Goal: Find specific page/section: Find specific page/section

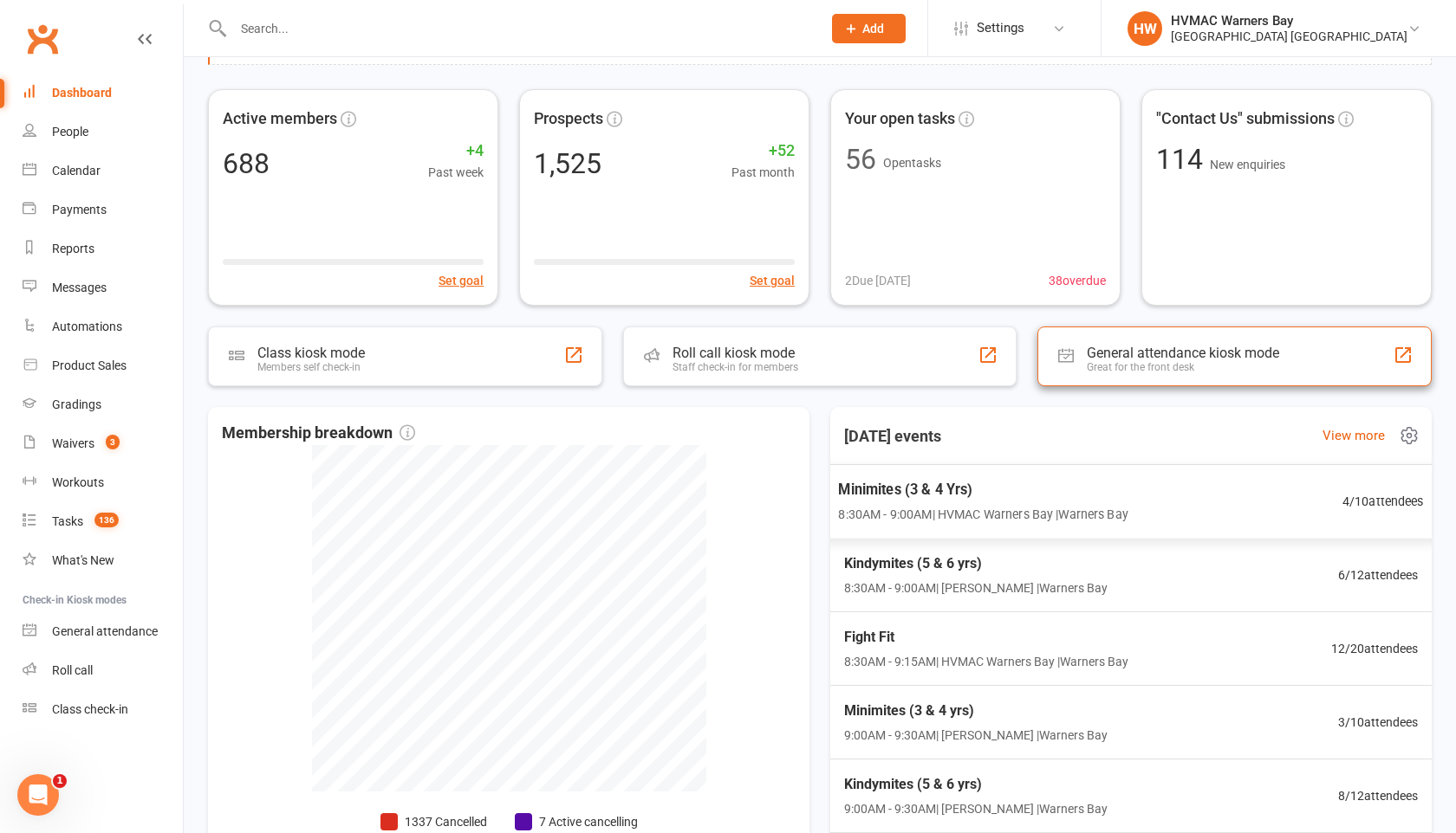
click at [1115, 484] on span "Minimites (3 & 4 Yrs)" at bounding box center [982, 490] width 290 height 22
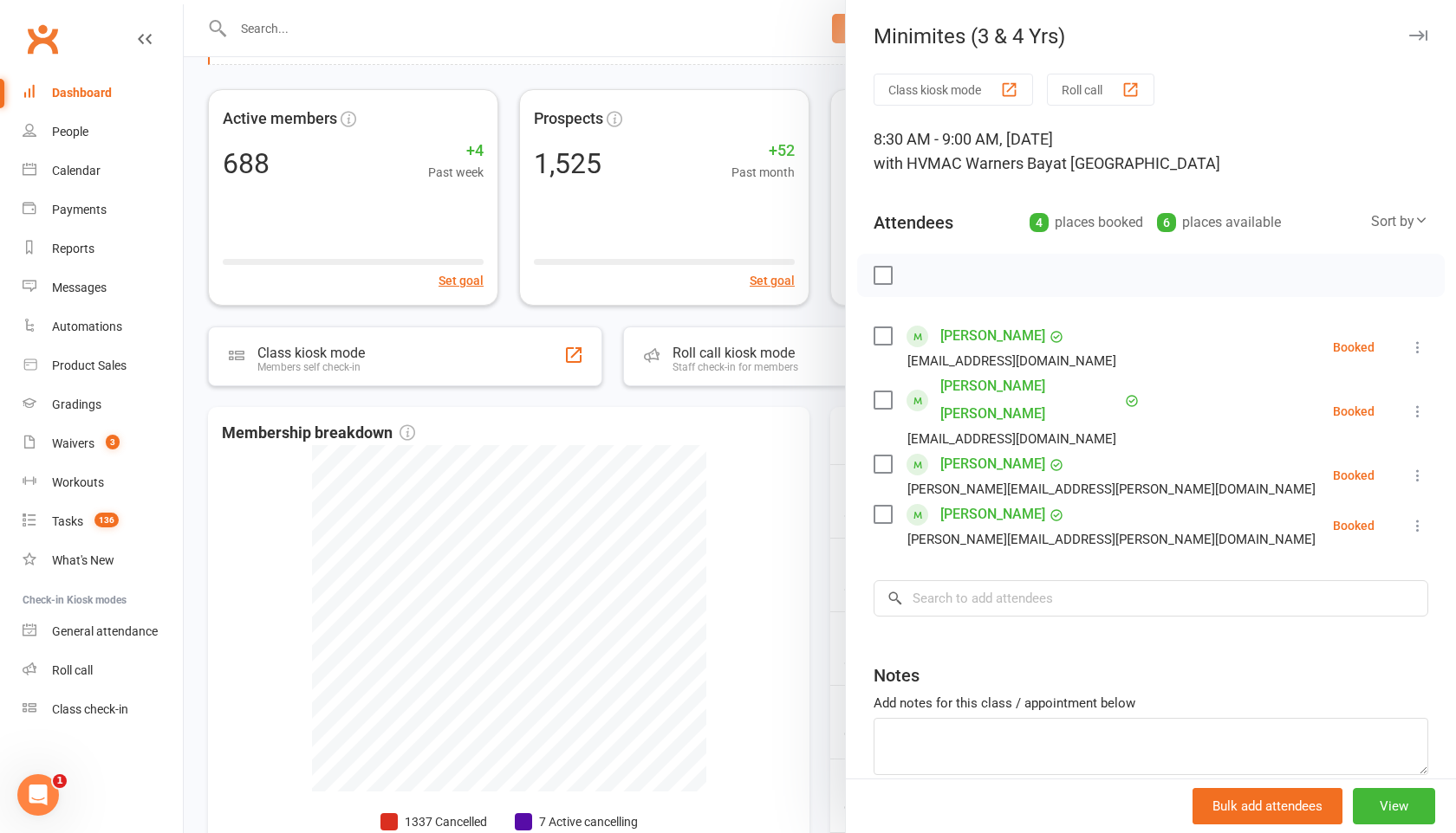
click at [816, 465] on div at bounding box center [819, 416] width 1272 height 833
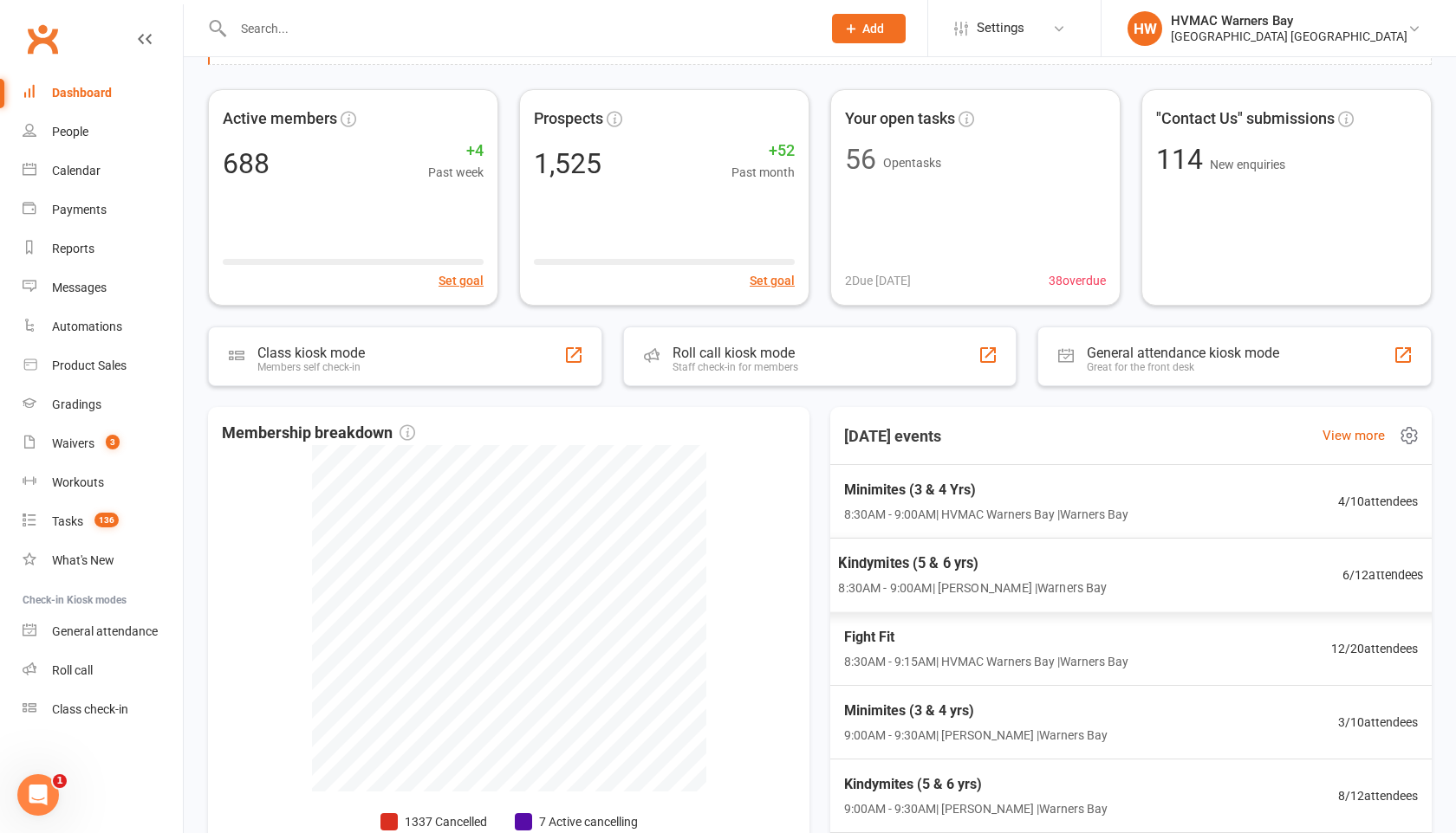
click at [875, 562] on span "Kindymites (5 & 6 yrs)" at bounding box center [972, 563] width 269 height 22
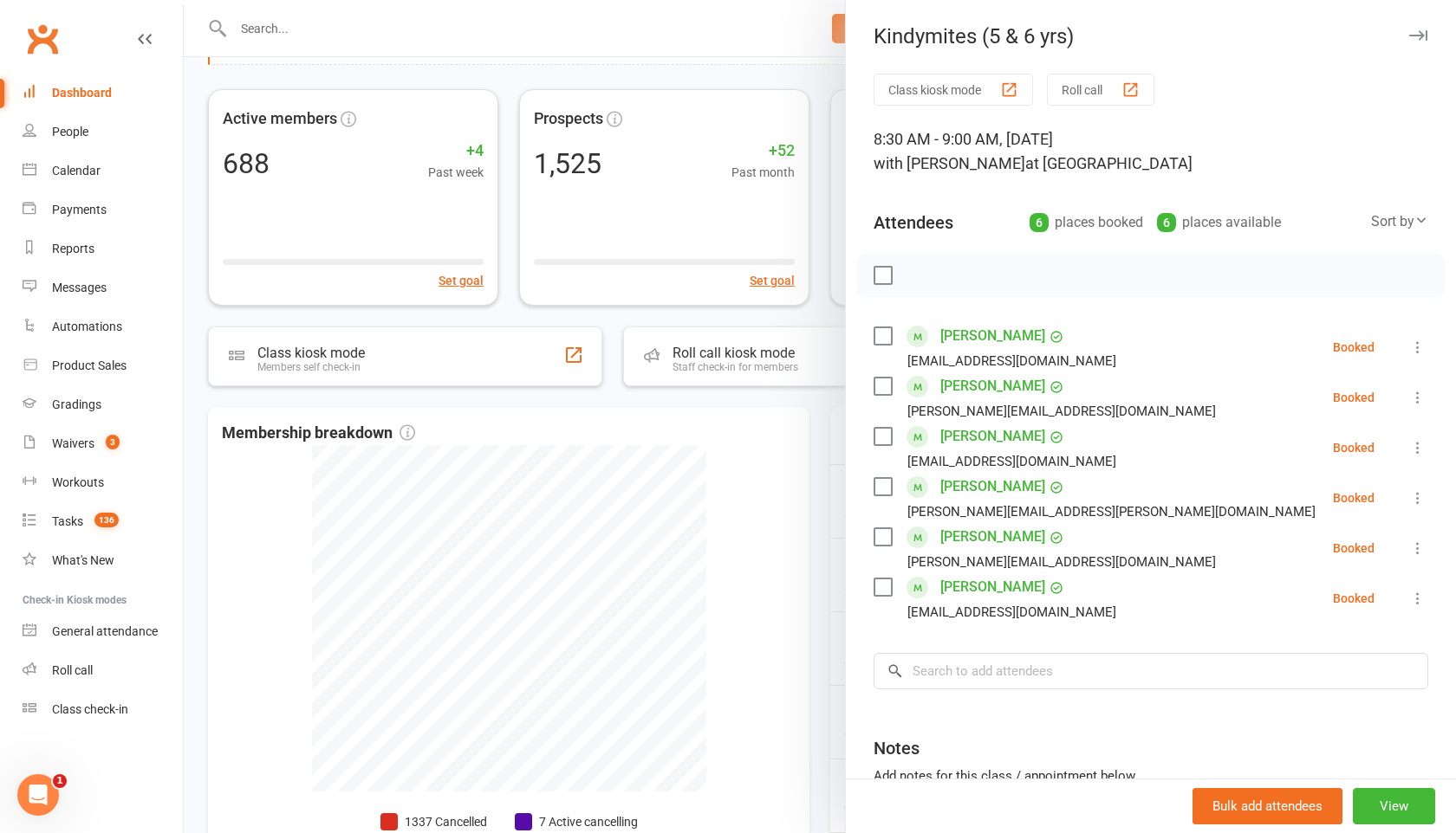
click at [834, 537] on div at bounding box center [819, 416] width 1272 height 833
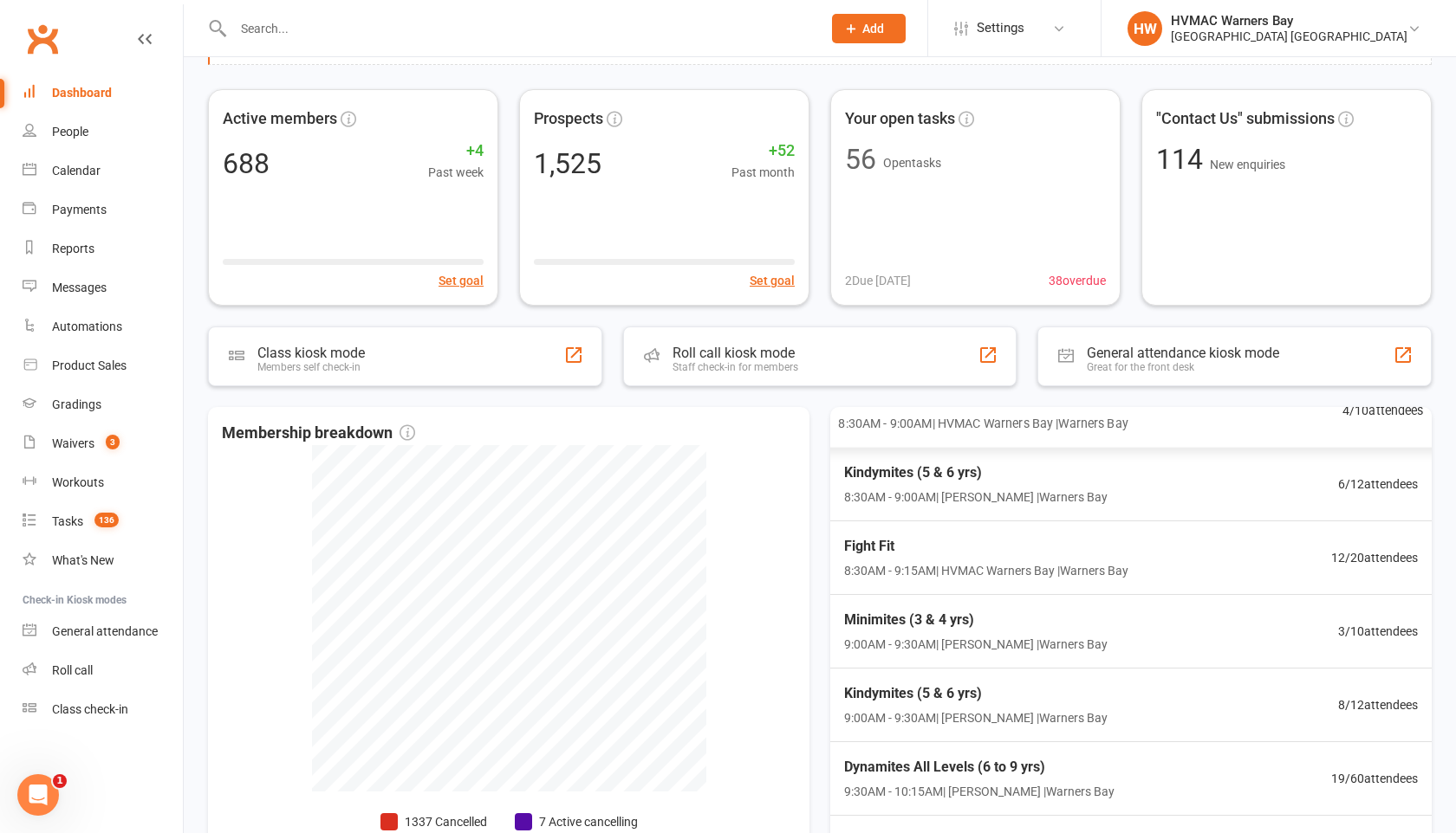
scroll to position [93, 0]
click at [872, 610] on span "Minimites (3 & 4 yrs)" at bounding box center [972, 617] width 269 height 22
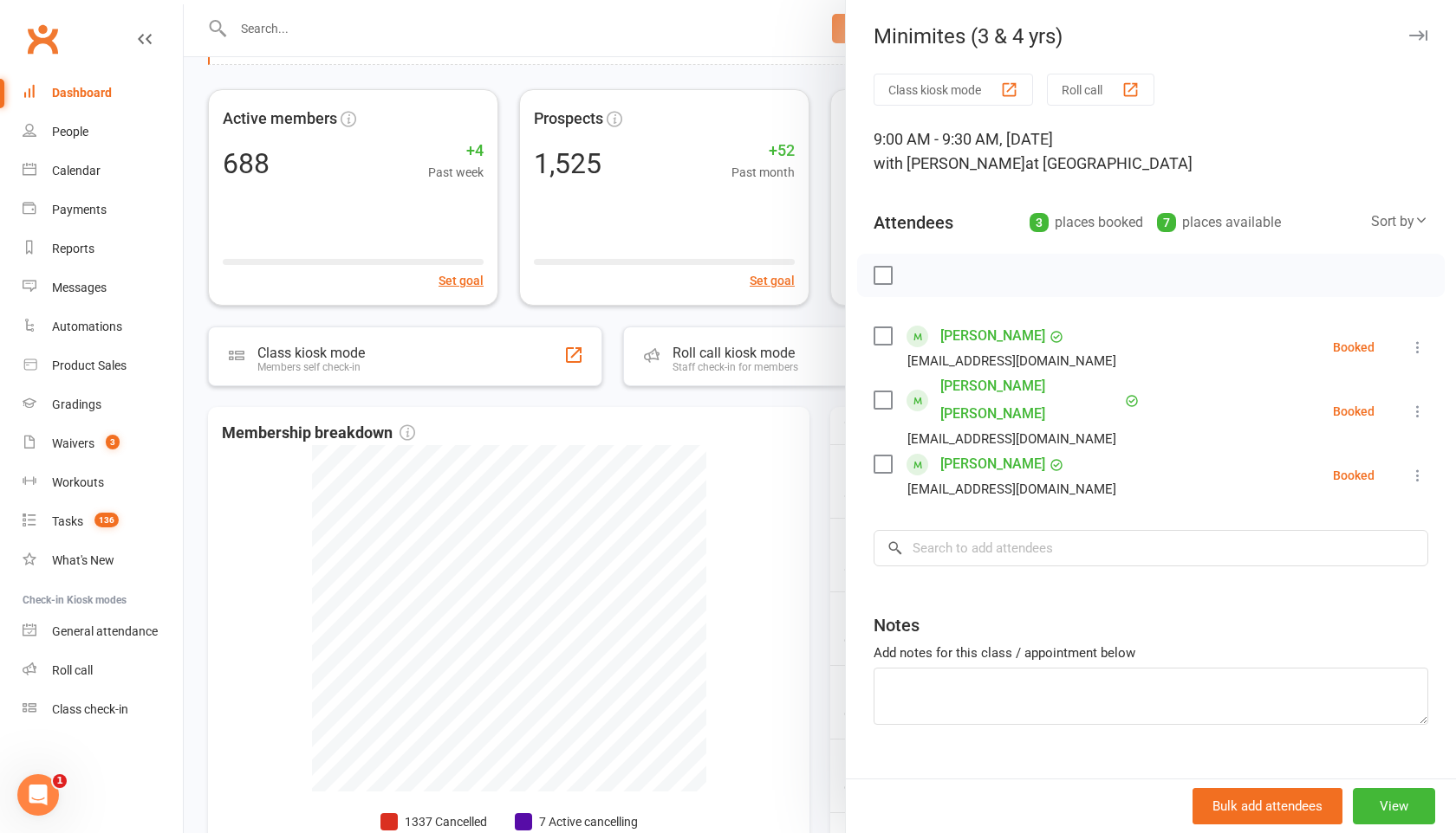
click at [791, 575] on div at bounding box center [819, 416] width 1272 height 833
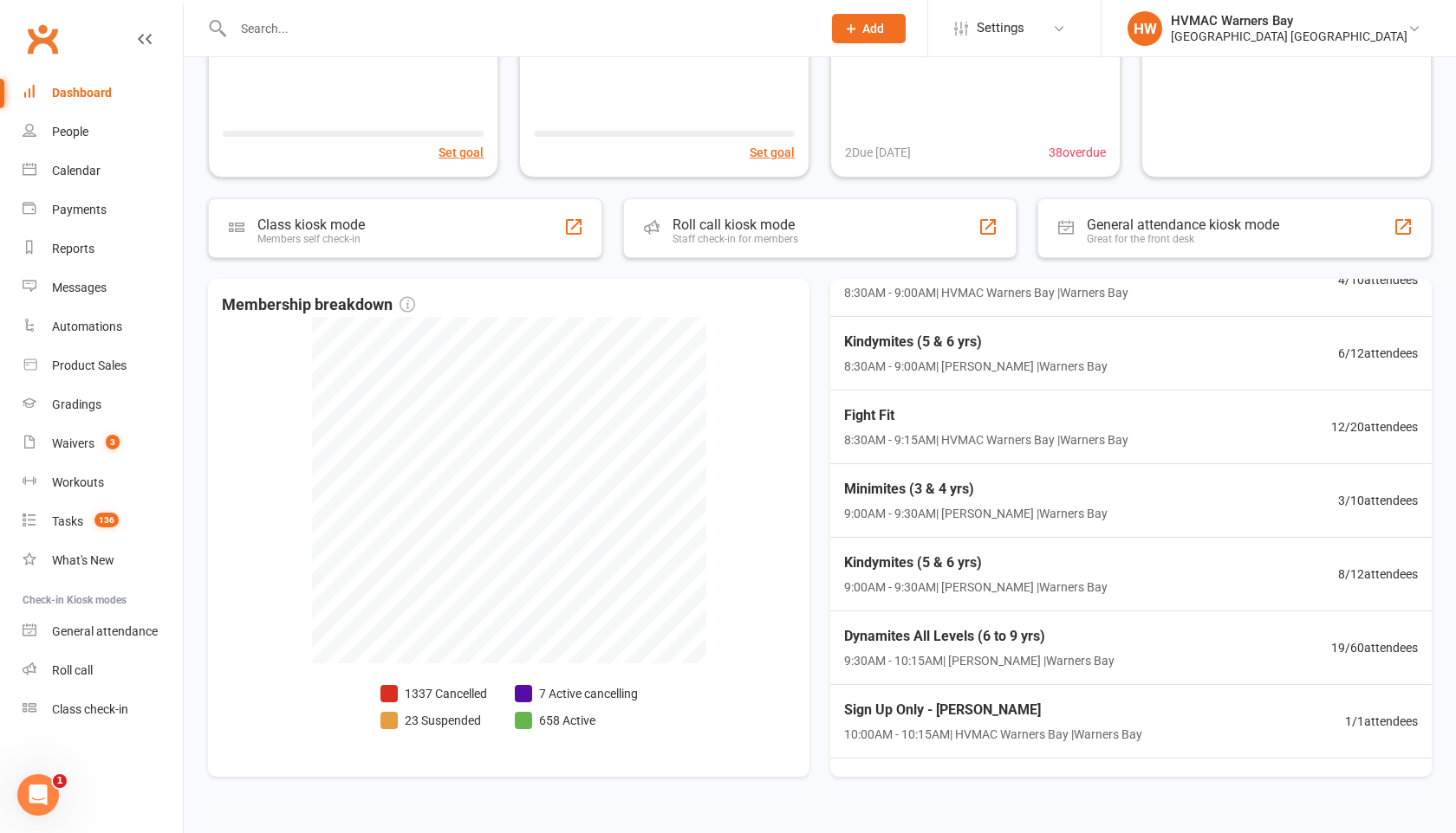
scroll to position [259, 0]
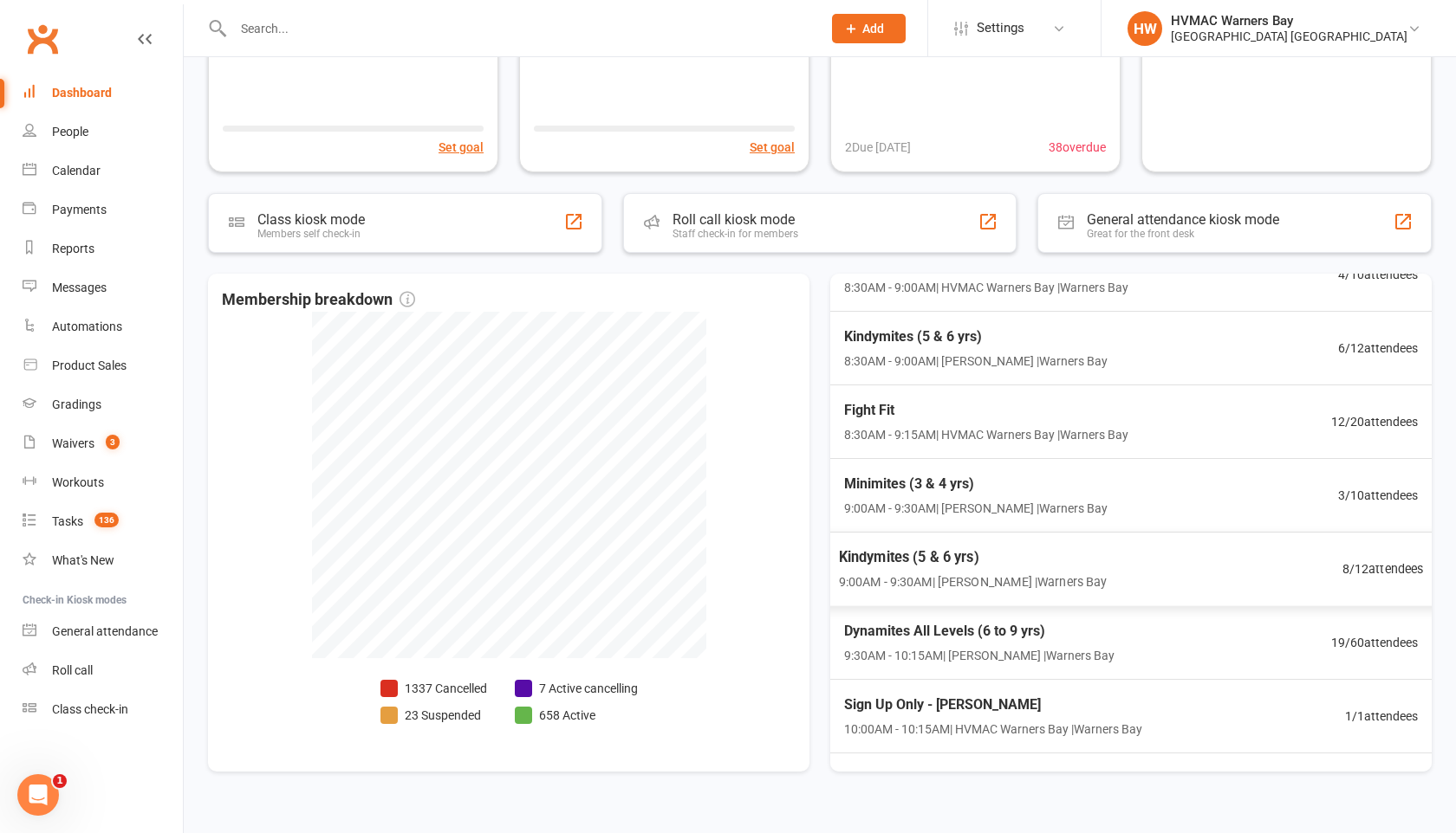
click at [881, 570] on div "Kindymites (5 & 6 yrs) 9:00AM - 9:30AM | [PERSON_NAME] | Warners Bay" at bounding box center [972, 569] width 269 height 46
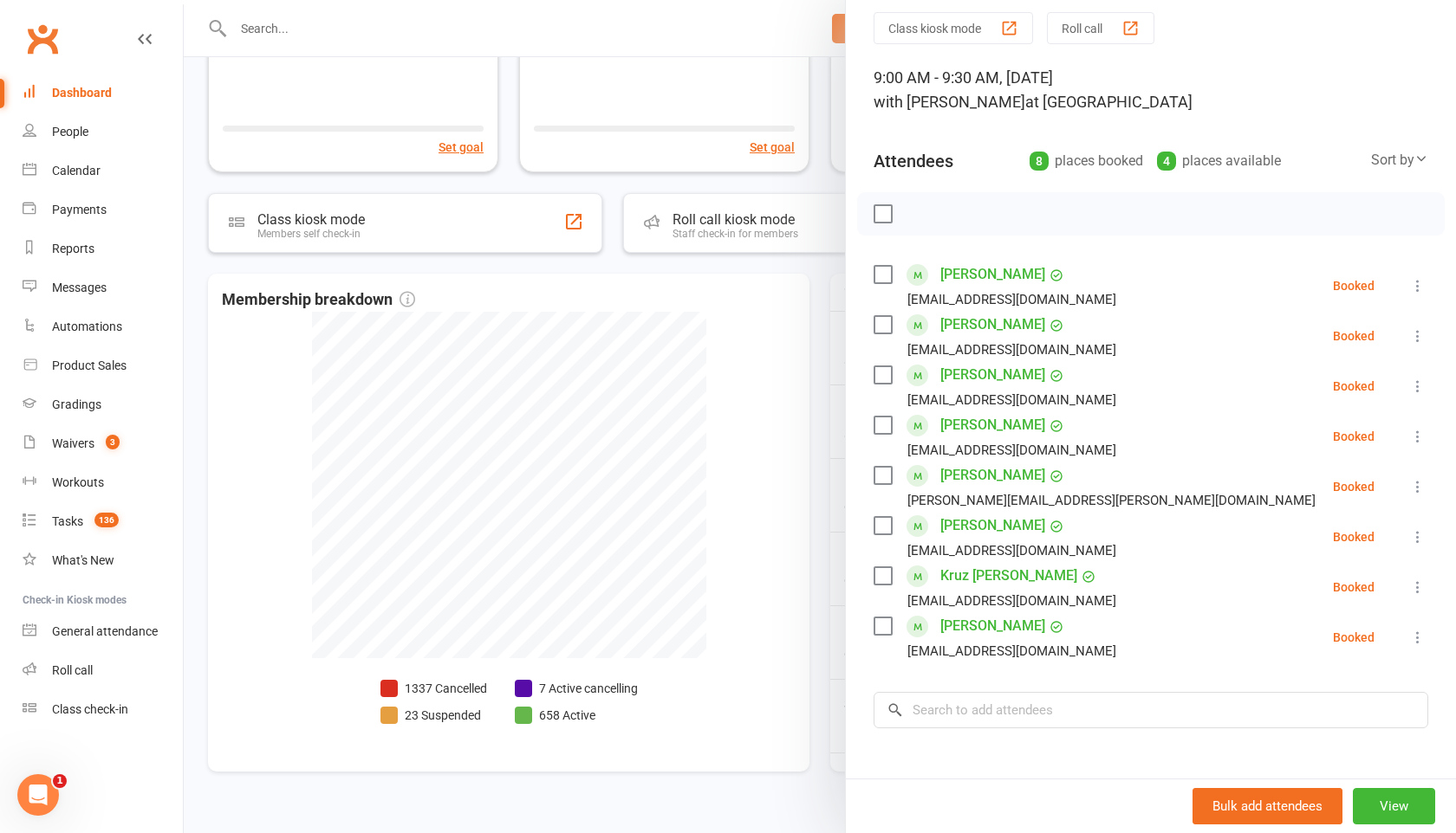
scroll to position [56, 0]
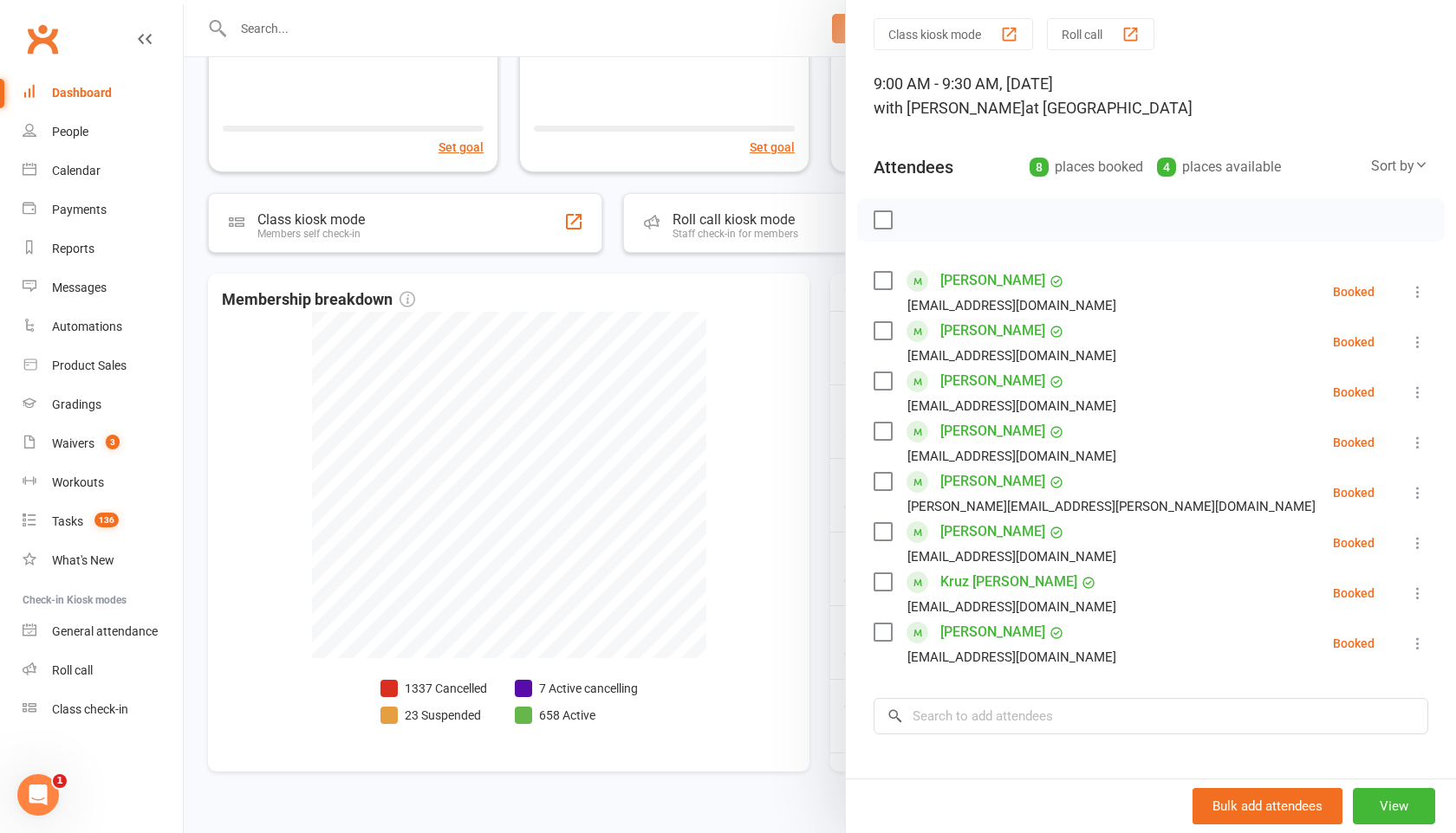
click at [796, 554] on div at bounding box center [819, 416] width 1272 height 833
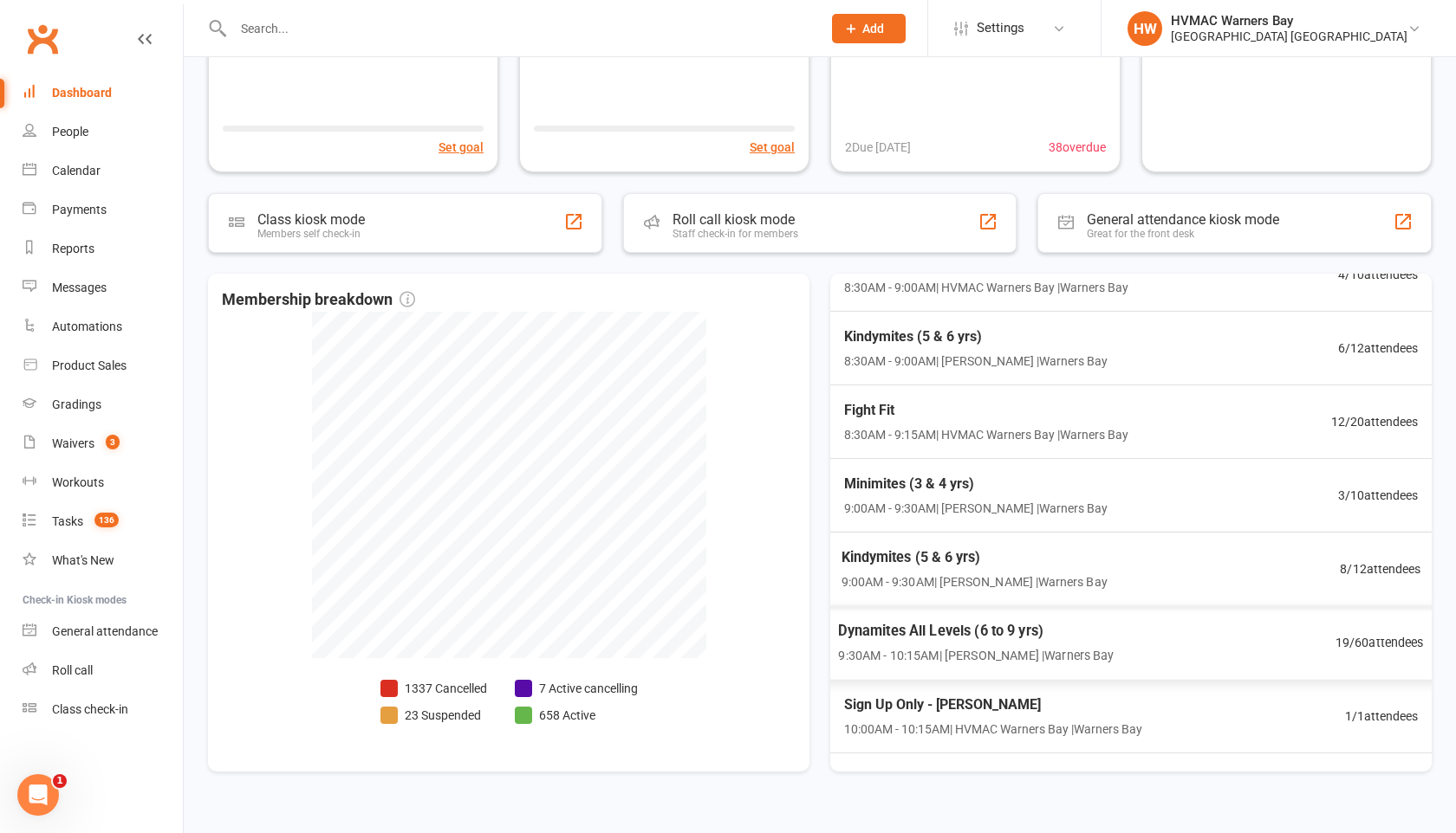
click at [890, 633] on span "Dynamites All Levels (6 to 9 yrs)" at bounding box center [975, 631] width 276 height 22
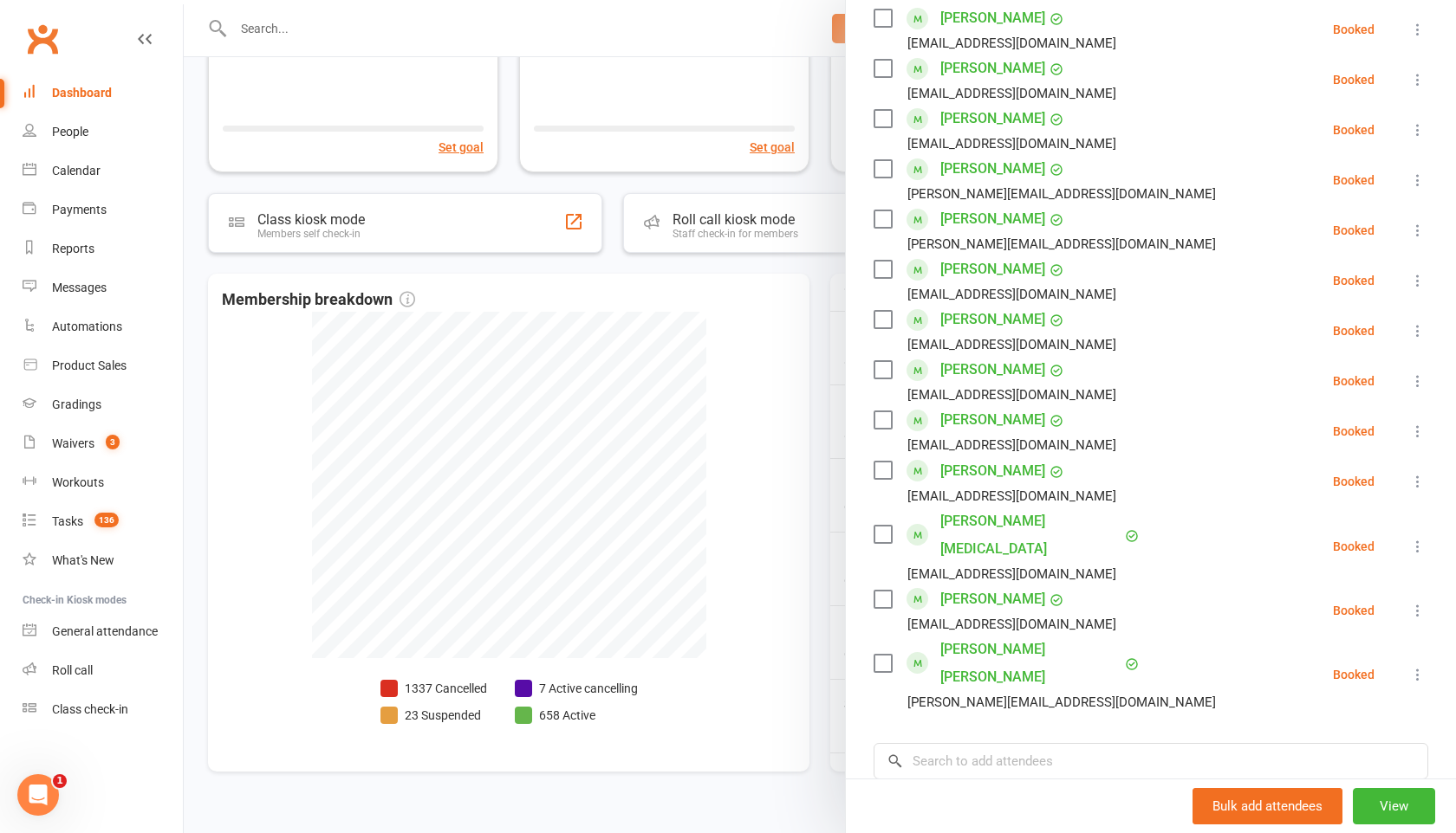
scroll to position [618, 0]
click at [834, 534] on div at bounding box center [819, 416] width 1272 height 833
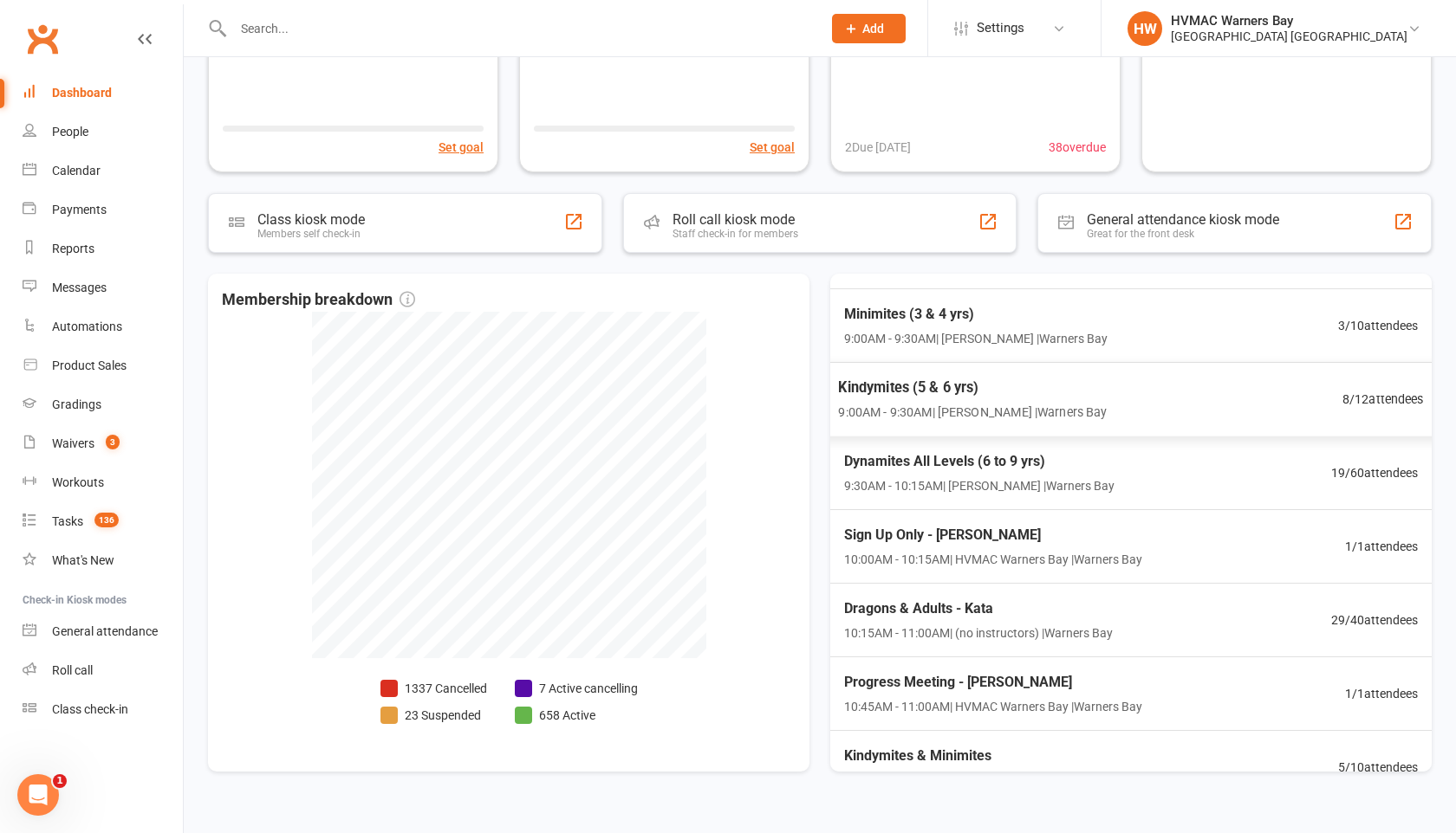
scroll to position [270, 0]
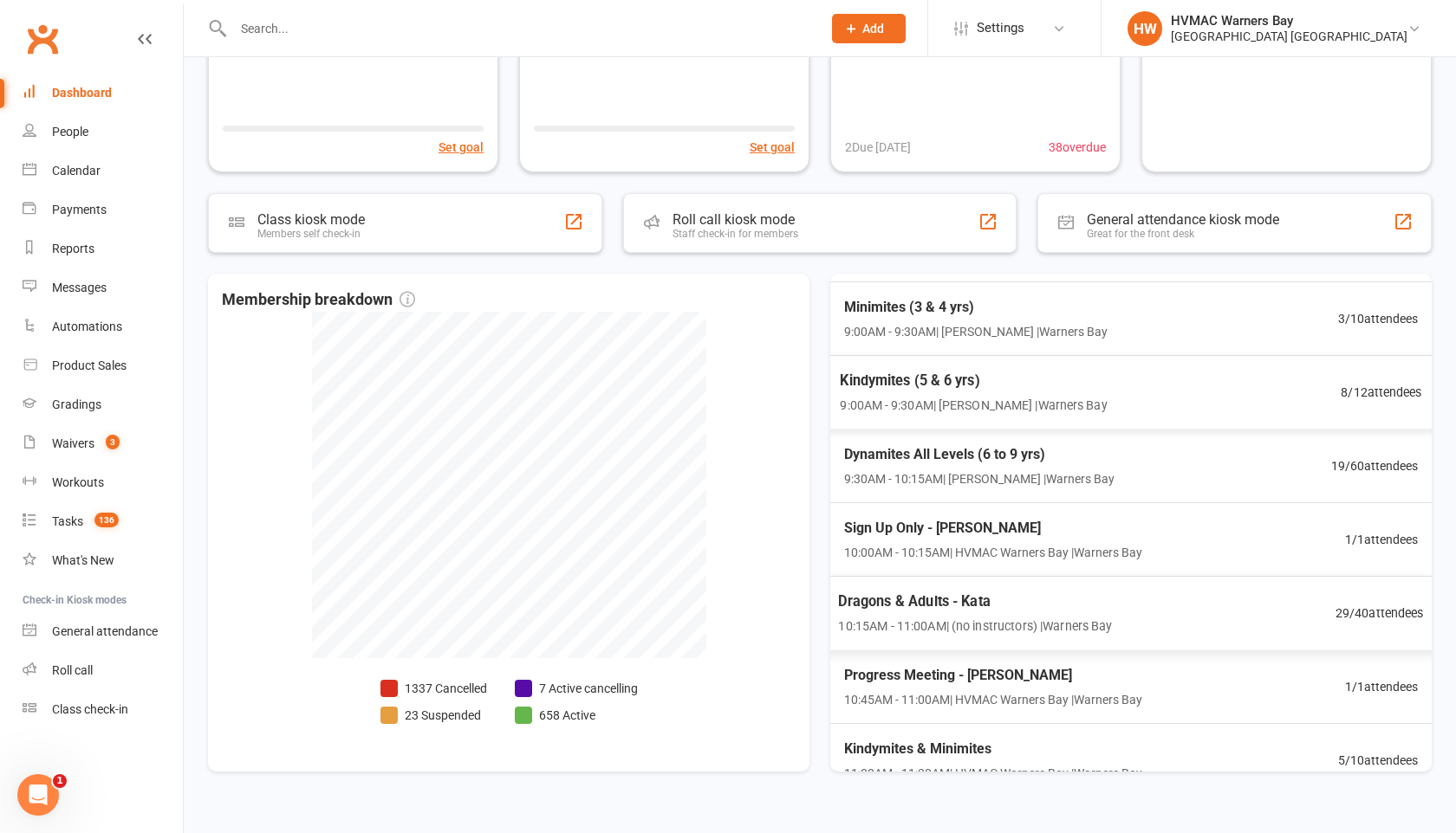
click at [946, 602] on span "Dragons & Adults - Kata" at bounding box center [974, 601] width 274 height 22
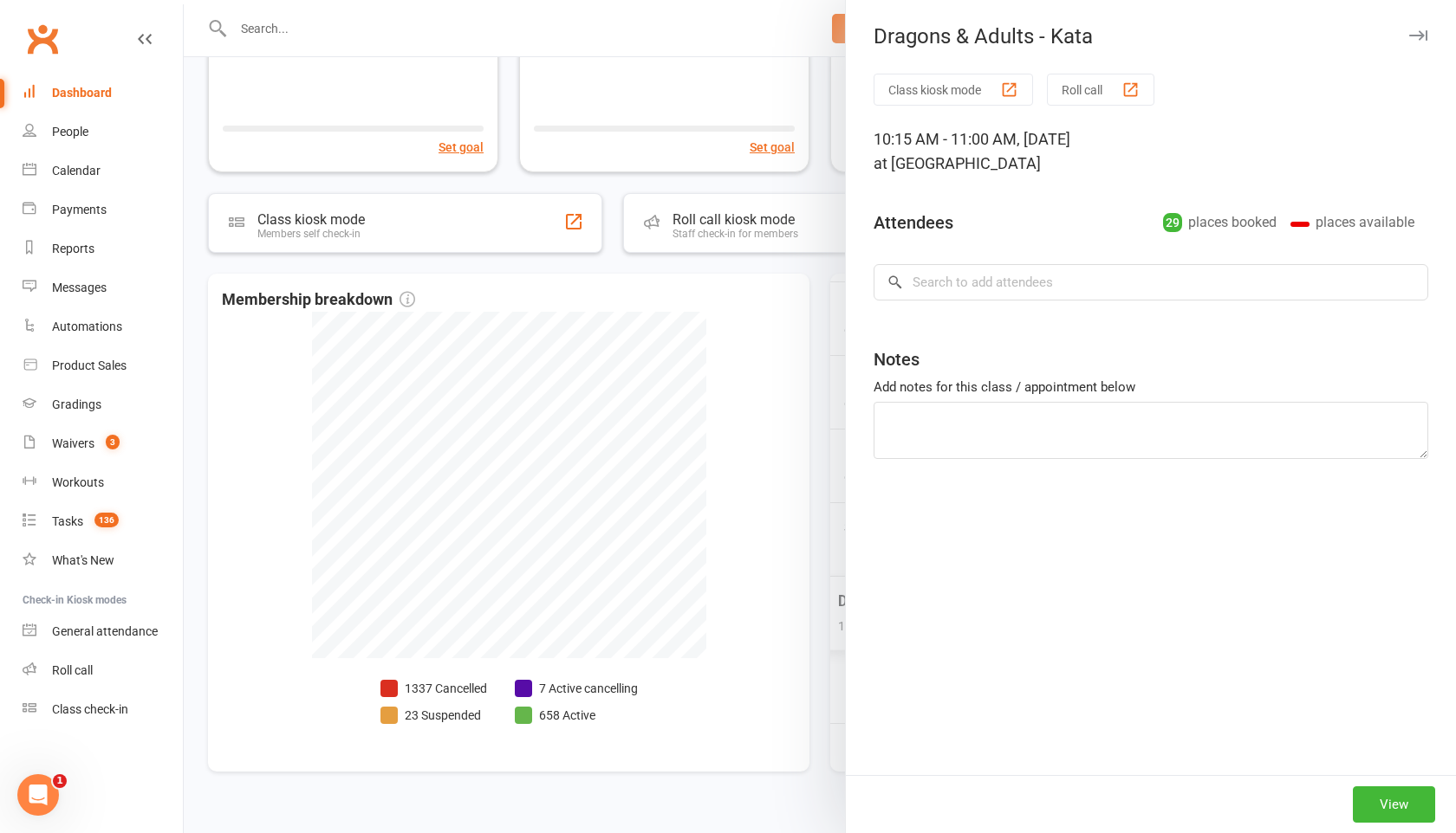
type textarea "[PERSON_NAME] trying Dragons for first time, will check in with her after Bunka…"
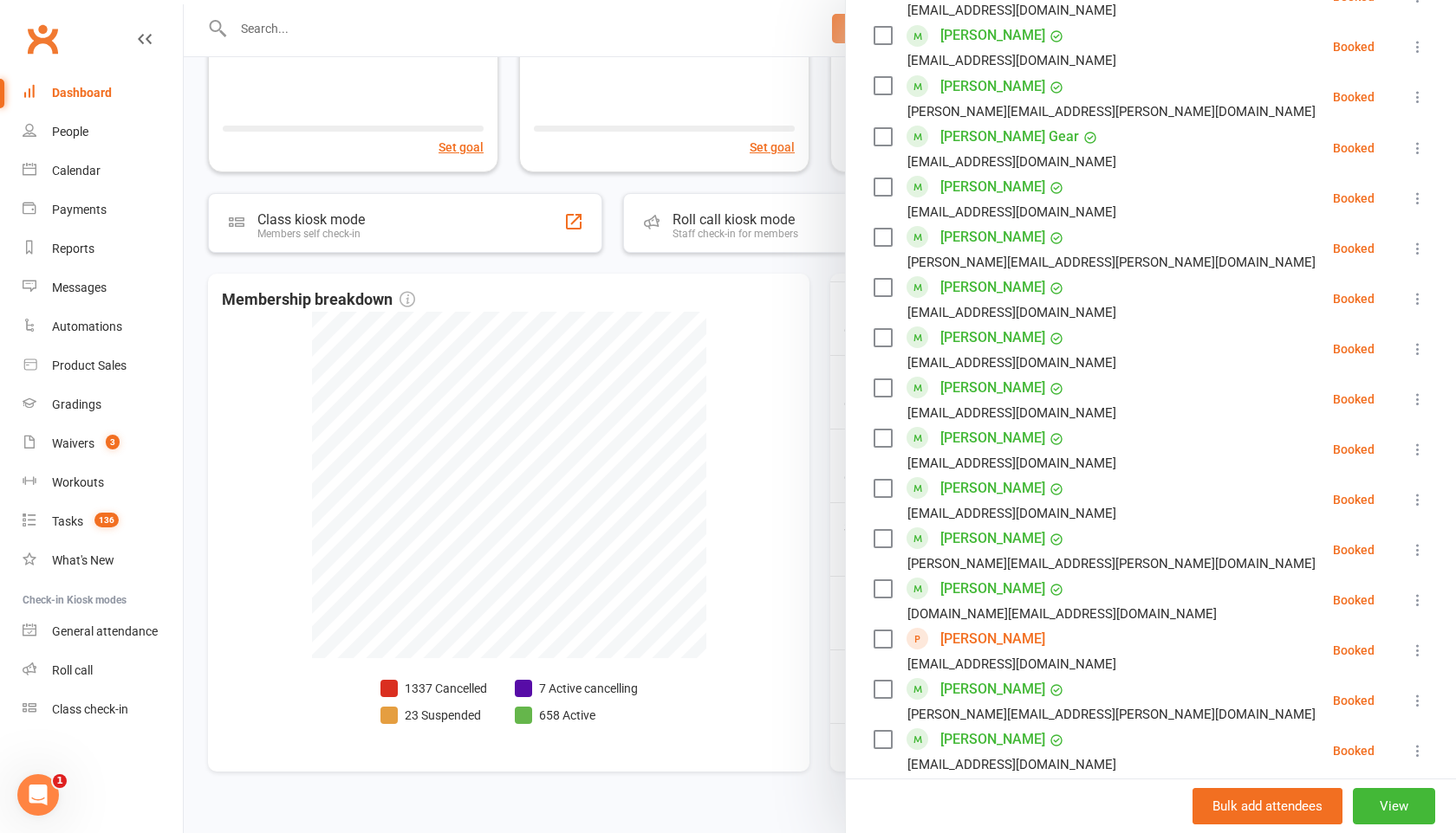
scroll to position [1045, 0]
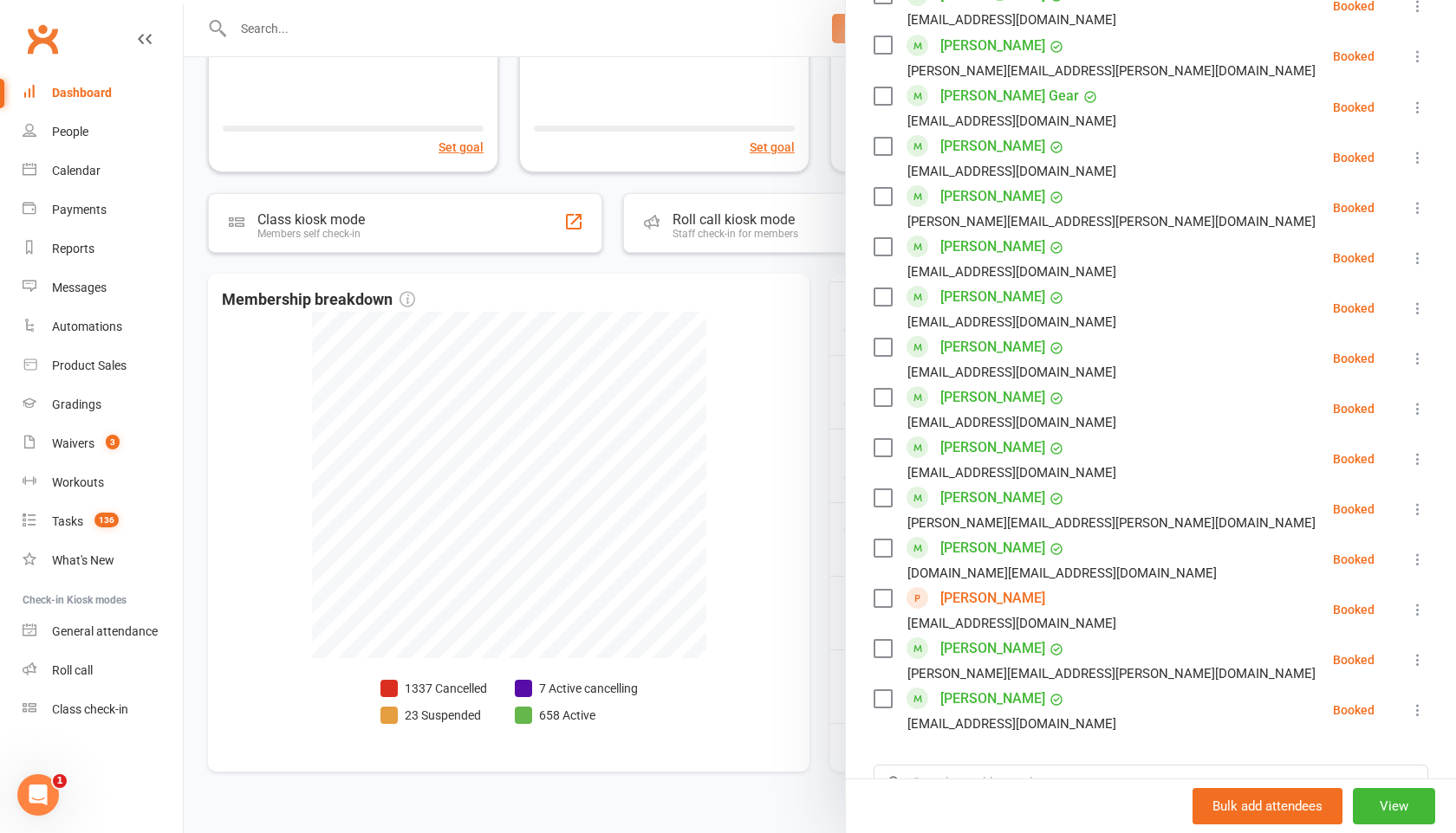
click at [847, 581] on div "Class kiosk mode Roll call 10:15 AM - 11:00 AM, [DATE] at [GEOGRAPHIC_DATA] Att…" at bounding box center [1150, 37] width 610 height 2017
click at [813, 574] on div at bounding box center [819, 416] width 1272 height 833
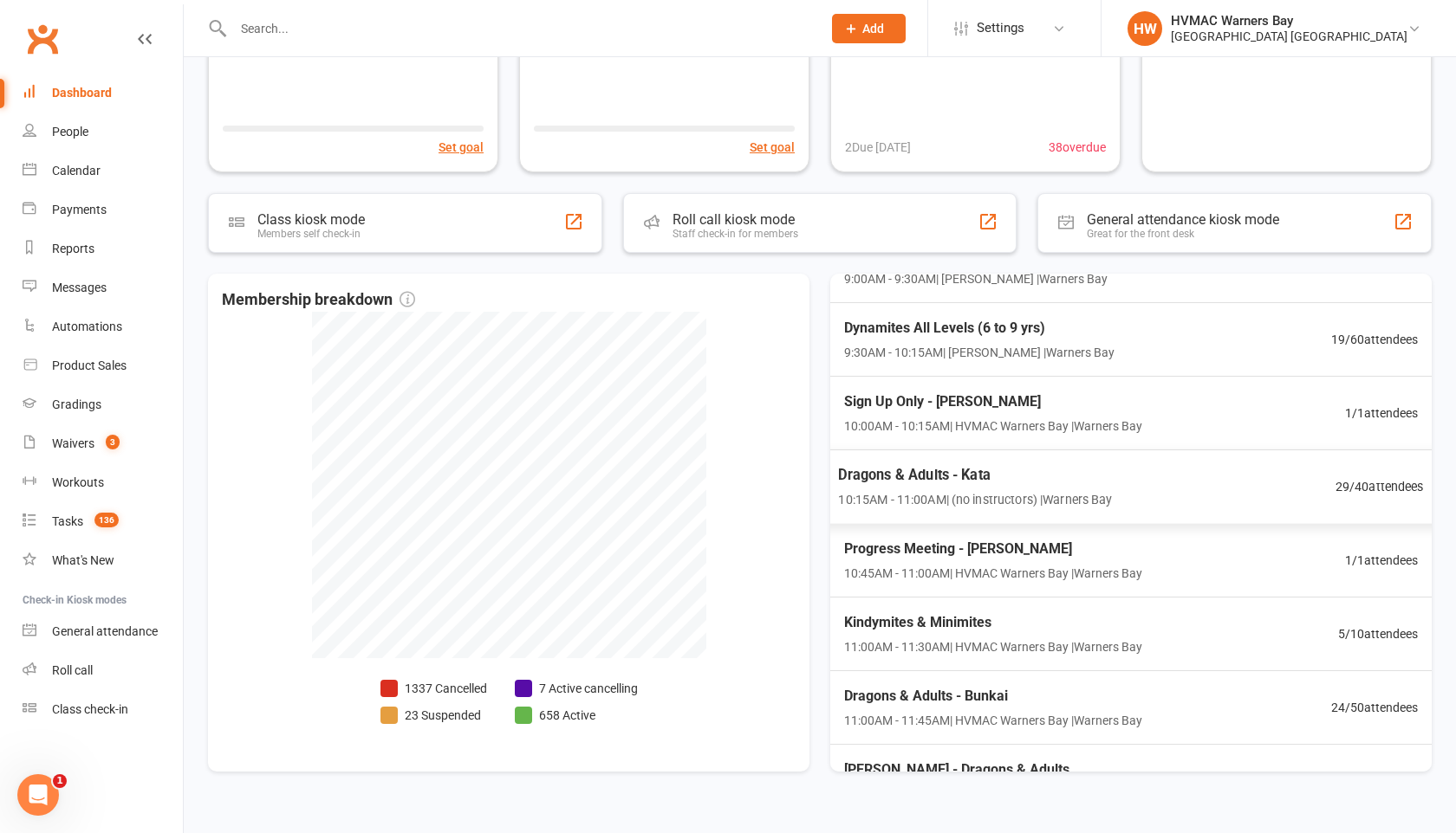
scroll to position [394, 0]
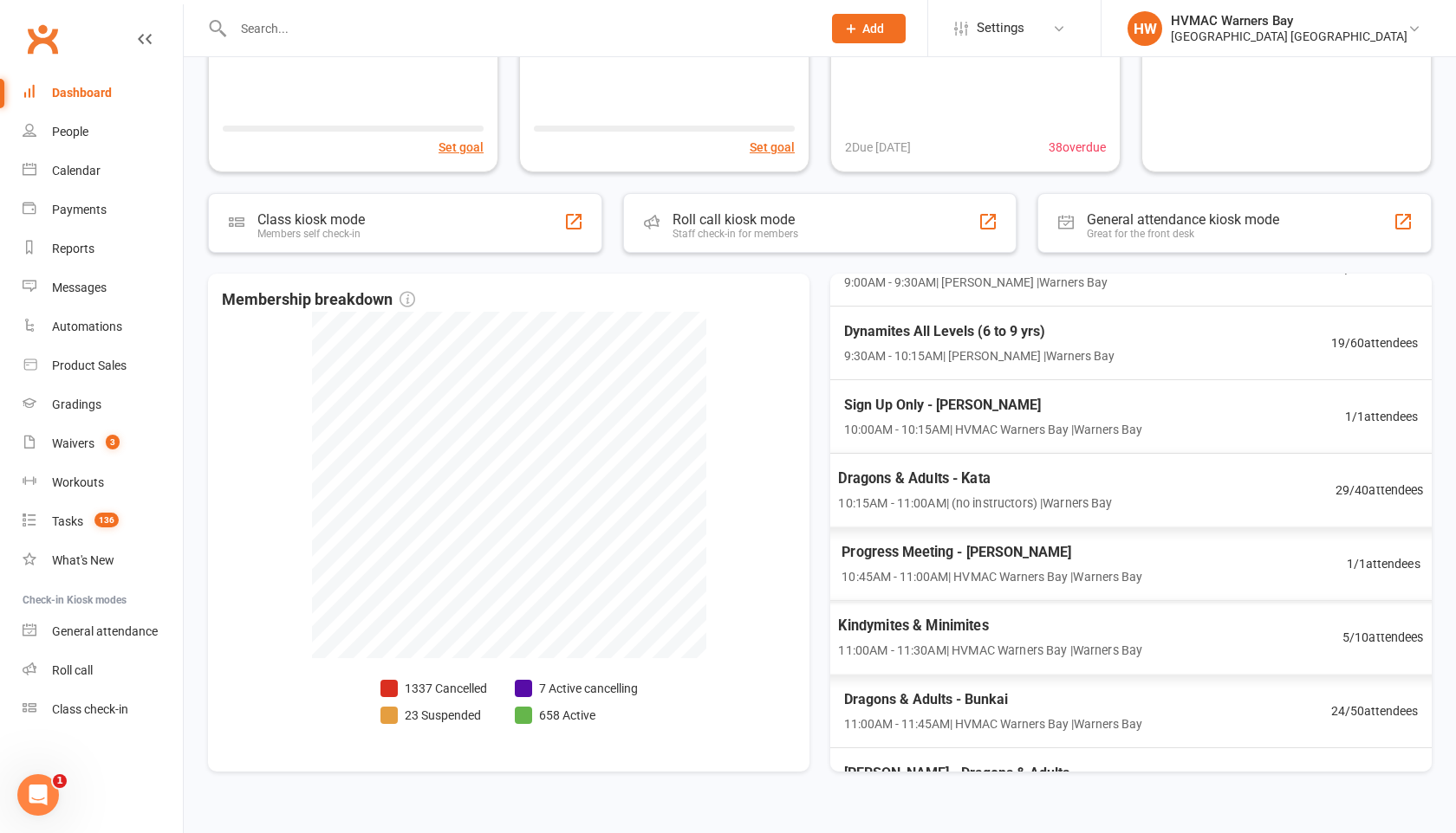
click at [957, 499] on span "10:15AM - 11:00AM | (no instructors) | [GEOGRAPHIC_DATA]" at bounding box center [974, 504] width 274 height 20
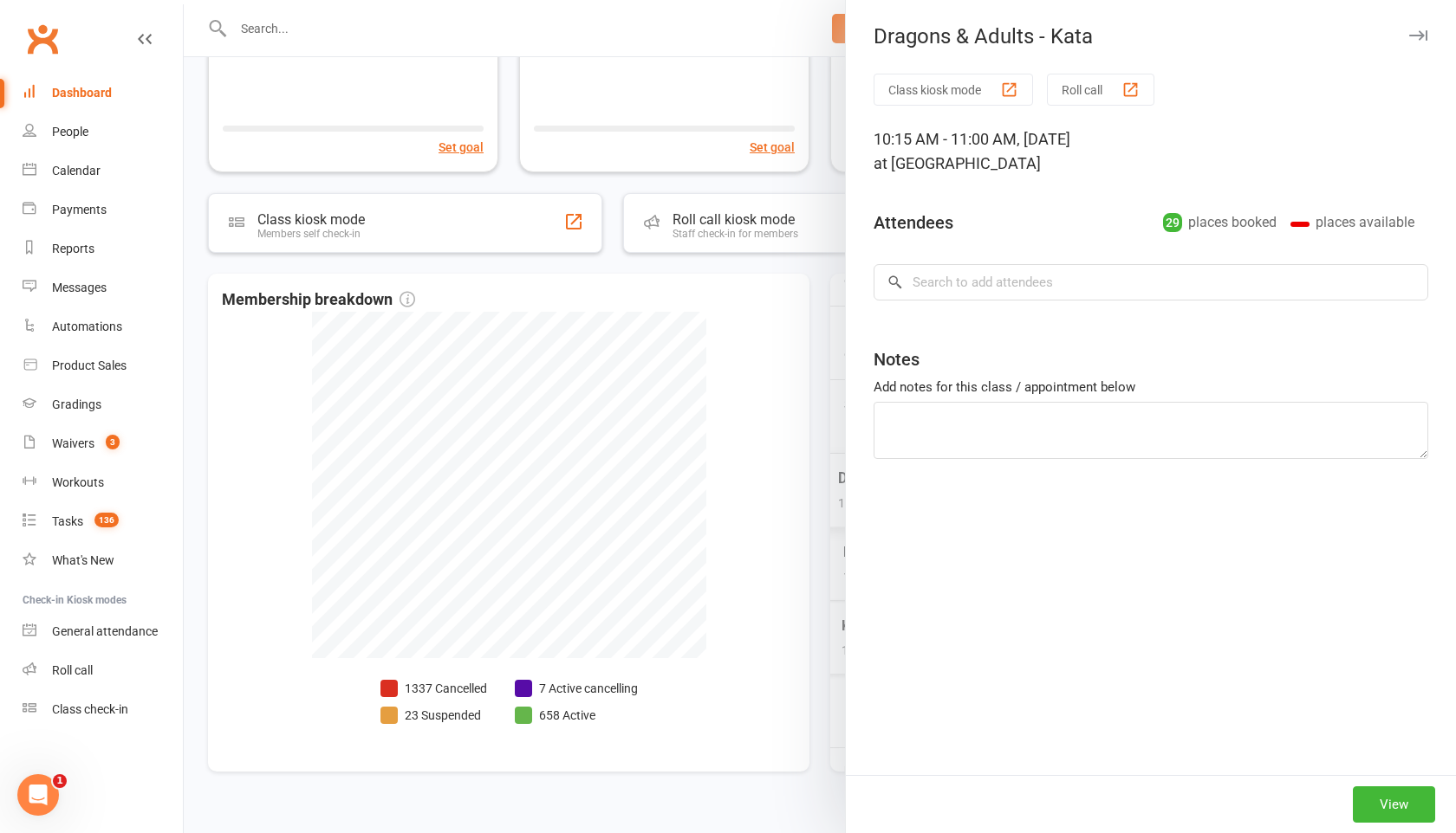
type textarea "[PERSON_NAME] trying Dragons for first time, will check in with her after Bunka…"
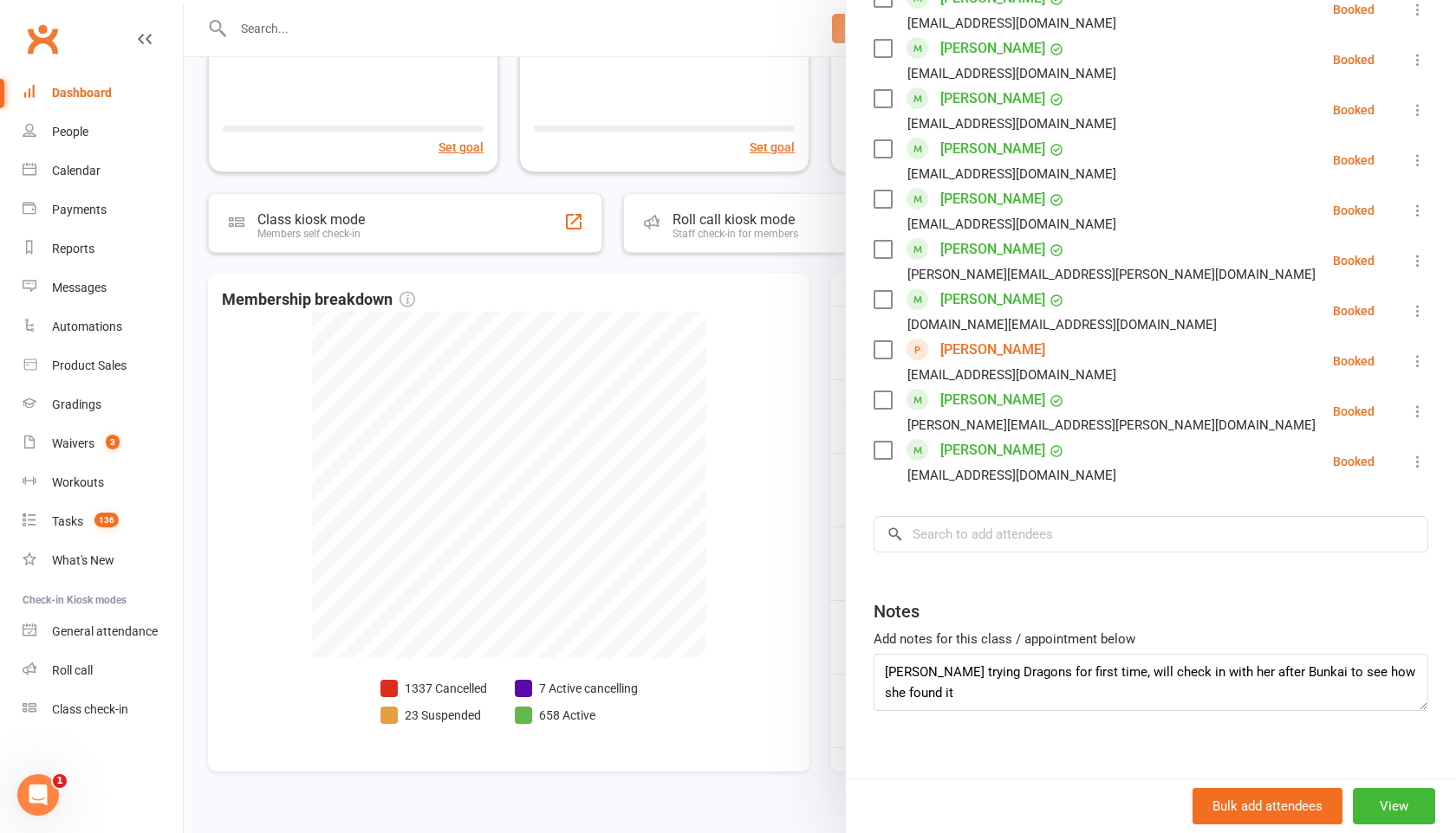
scroll to position [1313, 0]
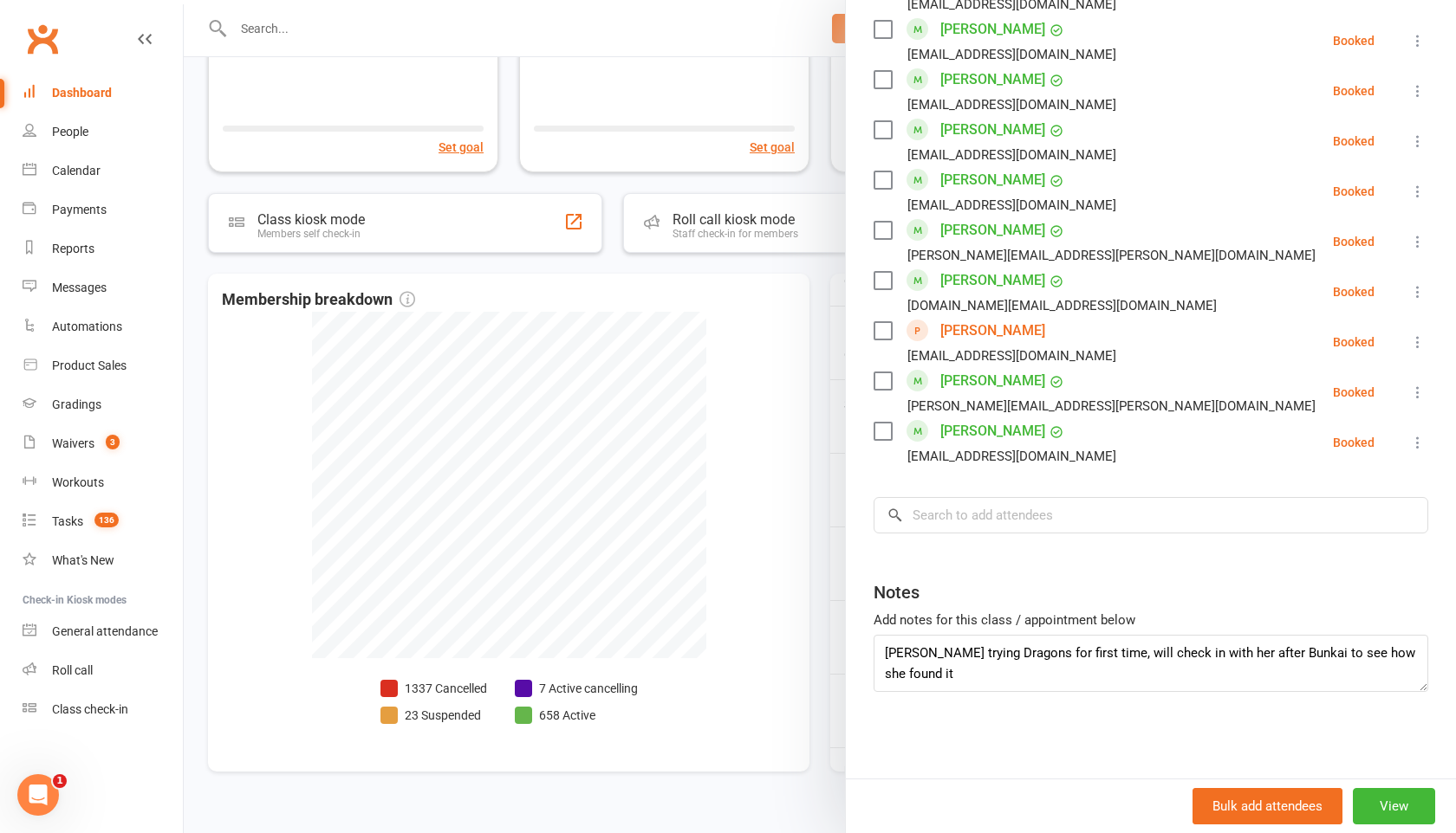
click at [821, 498] on div at bounding box center [819, 416] width 1272 height 833
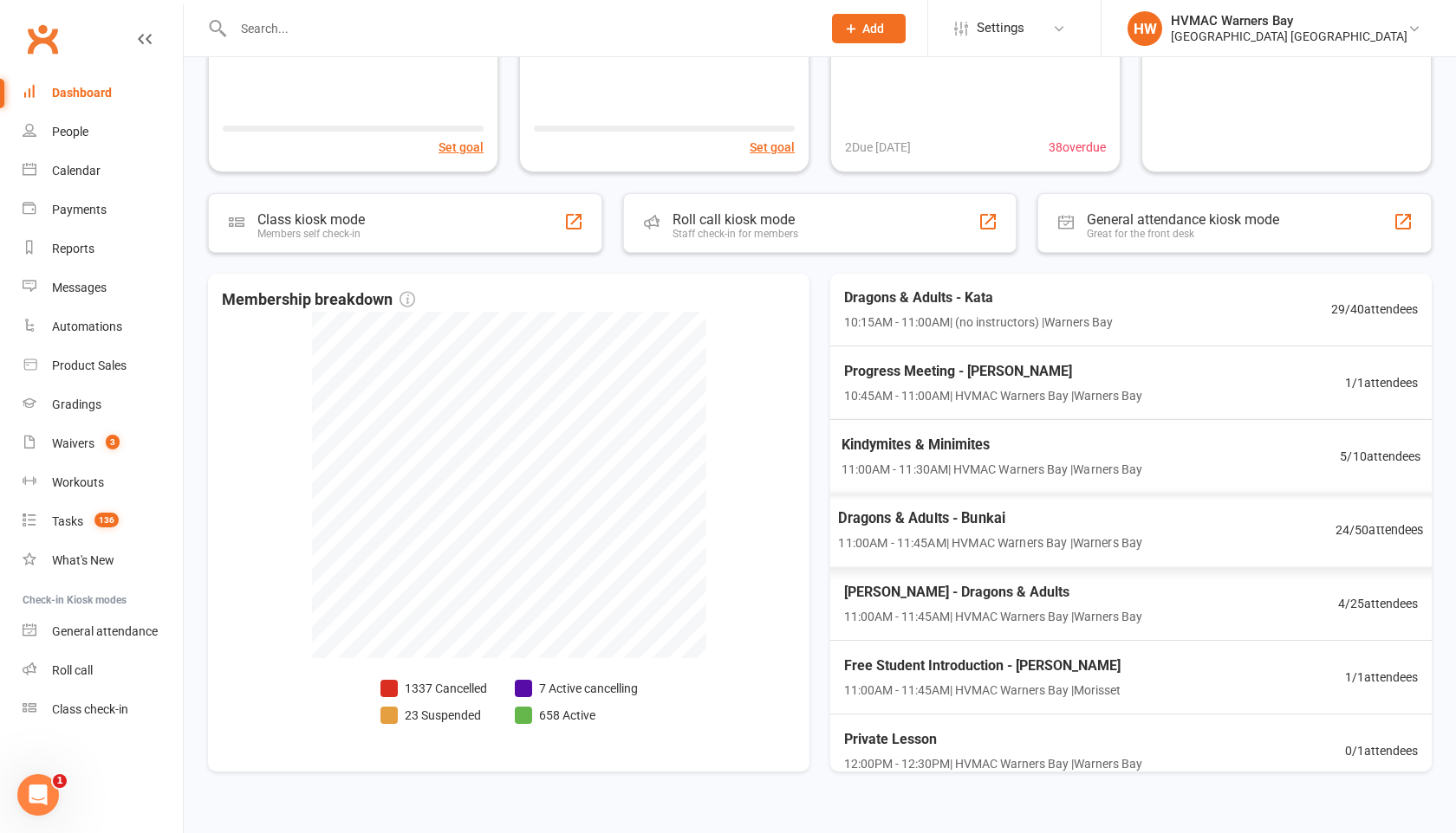
scroll to position [572, 0]
click at [931, 543] on span "11:00AM - 11:45AM | HVMAC Warners Bay | [GEOGRAPHIC_DATA]" at bounding box center [990, 545] width 302 height 20
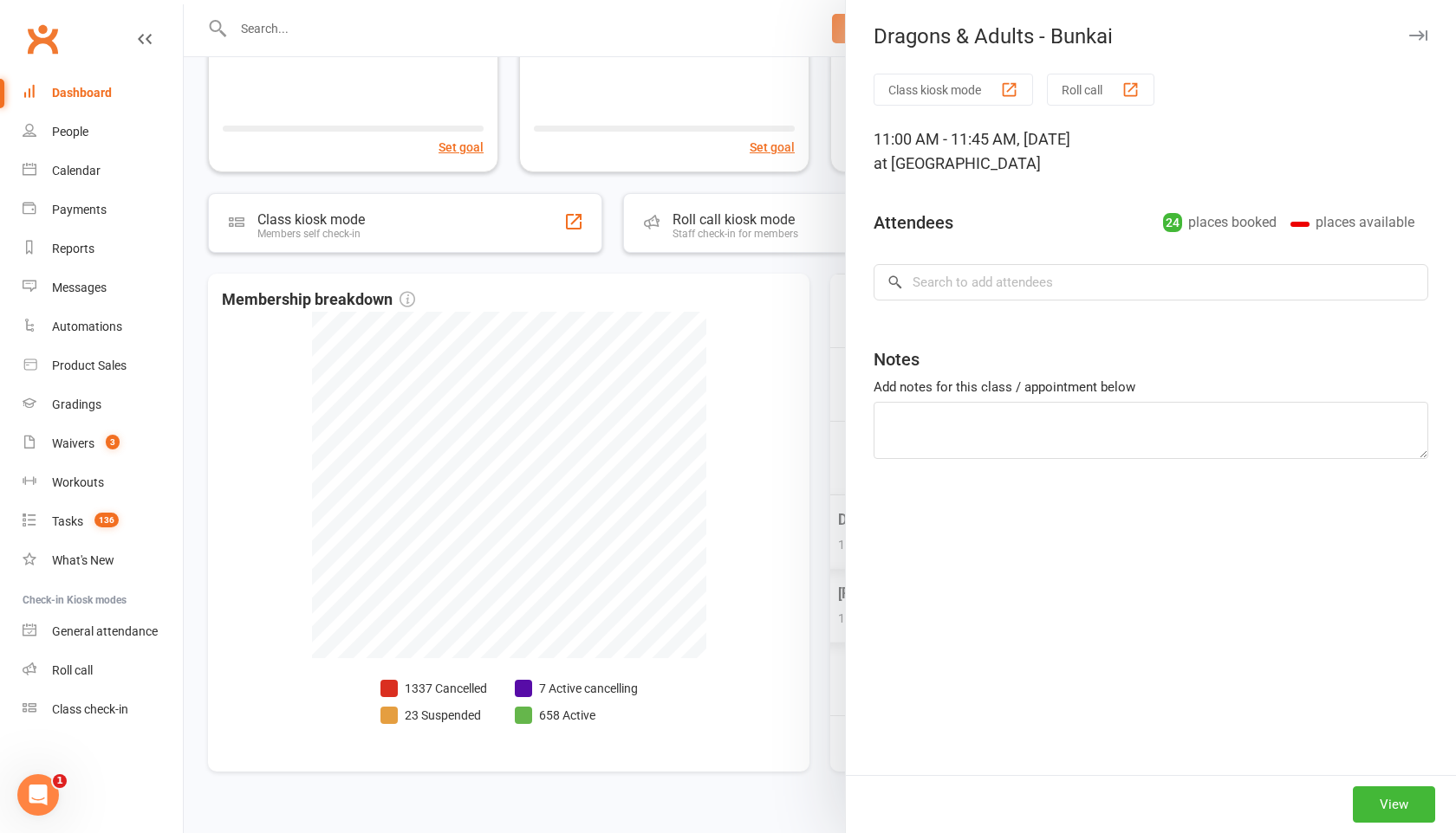
click at [931, 0] on div "Dragons & Adults - Bunkai Class kiosk mode Roll call 11:00 AM - 11:45 AM, [DATE…" at bounding box center [819, 0] width 1272 height 0
type textarea "[PERSON_NAME] trying Dragons for first time, will check in with her after Bunka…"
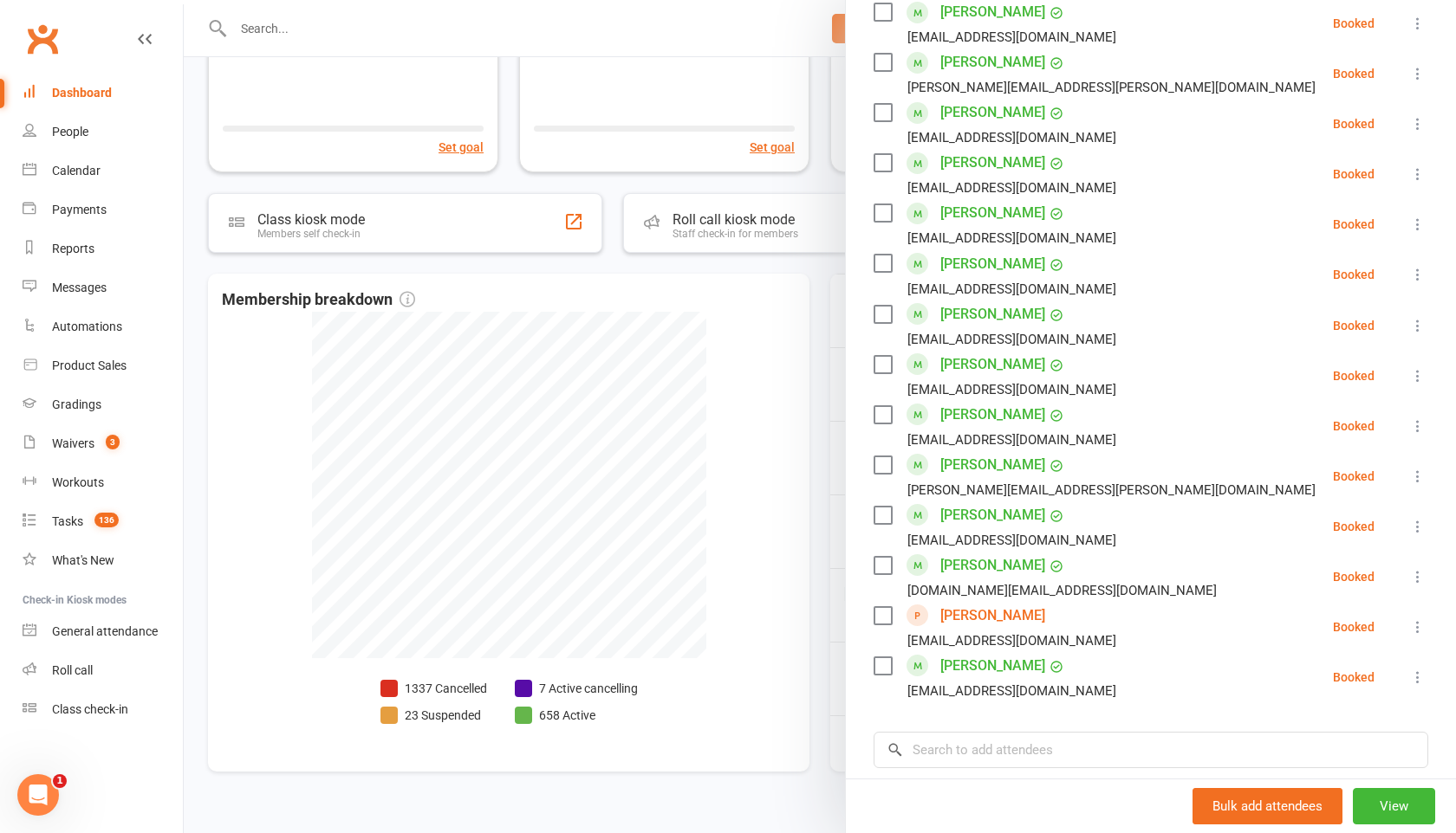
scroll to position [861, 0]
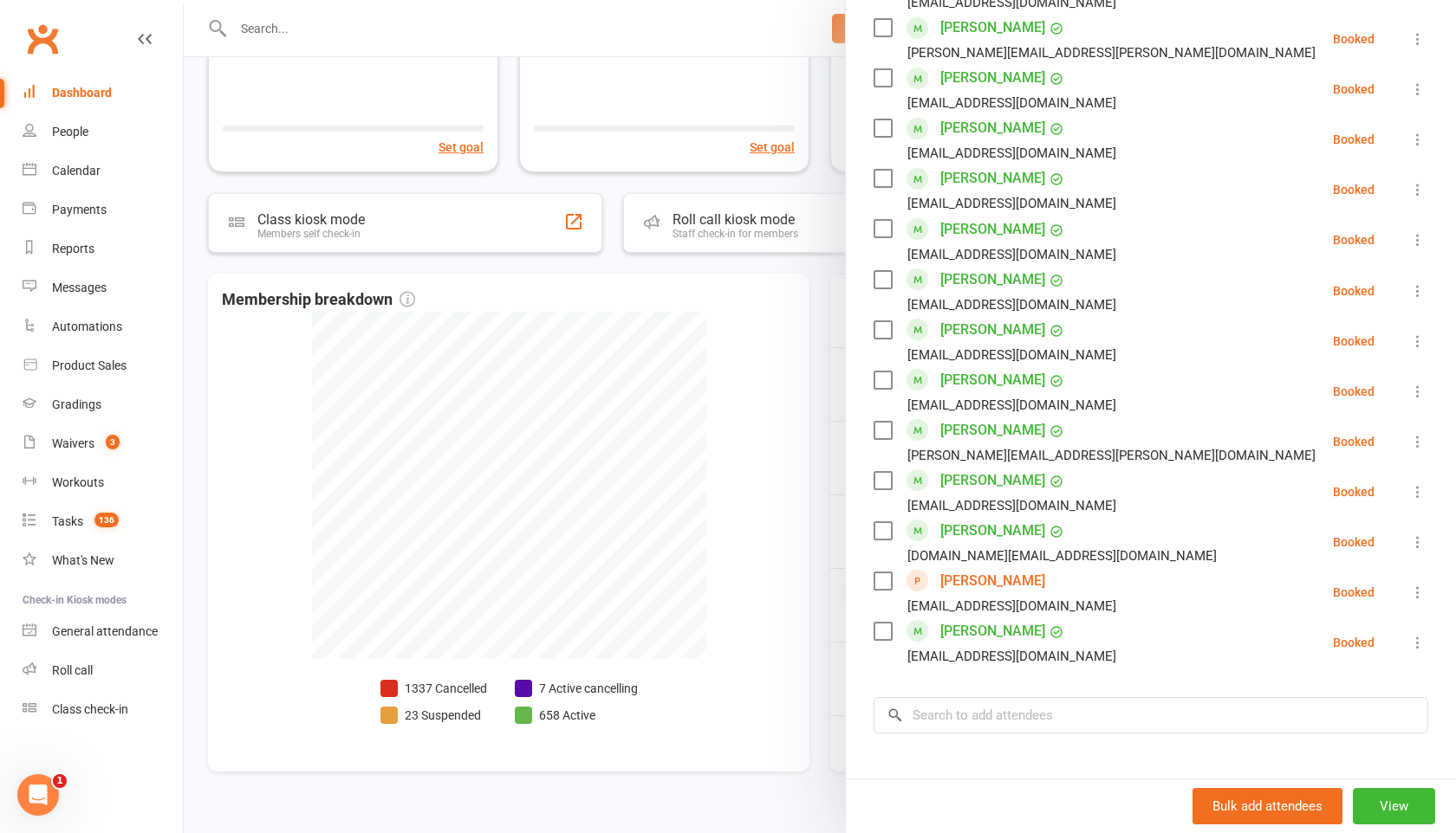
click at [819, 500] on div at bounding box center [819, 416] width 1272 height 833
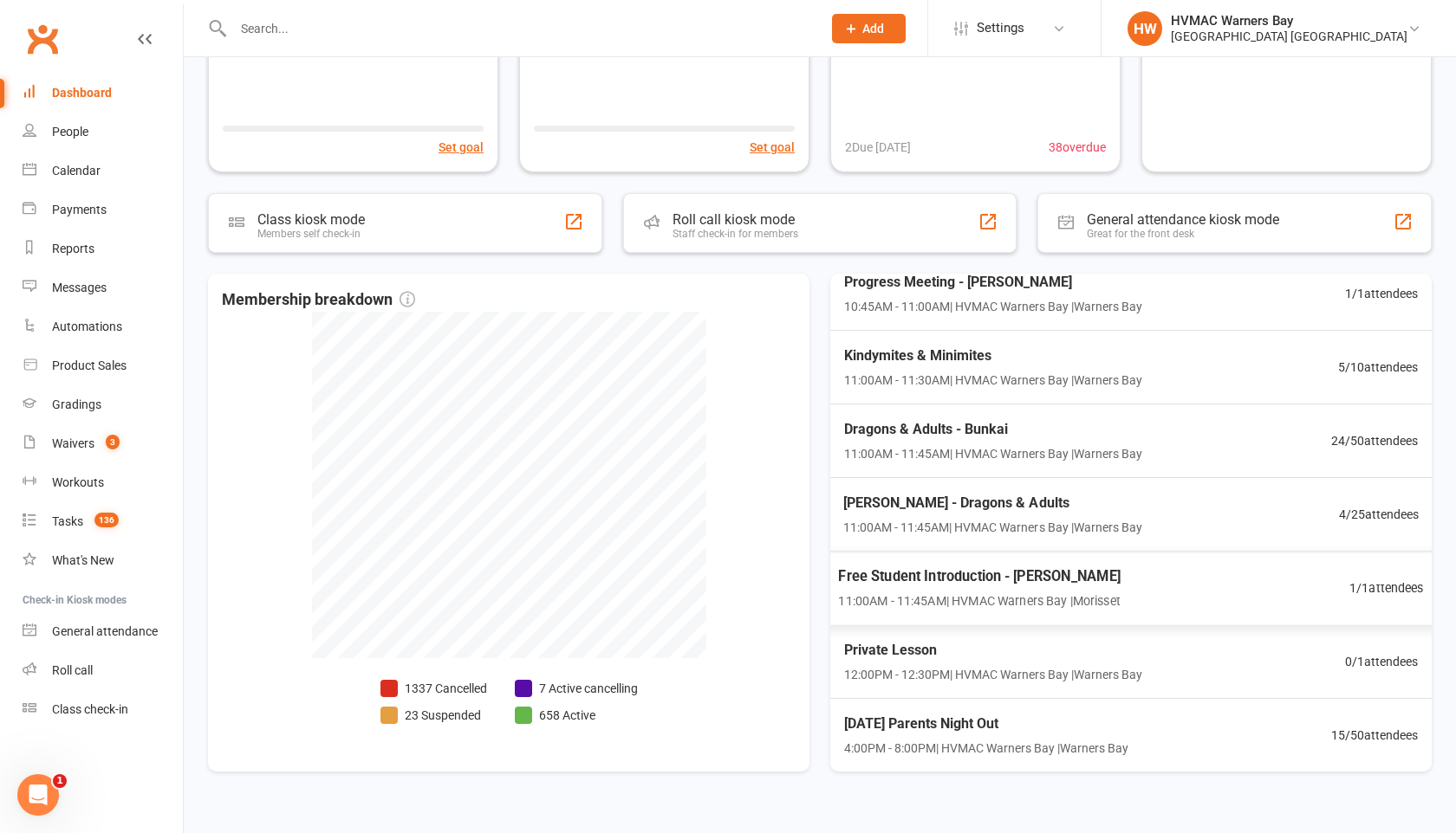
scroll to position [662, 0]
click at [93, 449] on div "Waivers" at bounding box center [73, 443] width 42 height 13
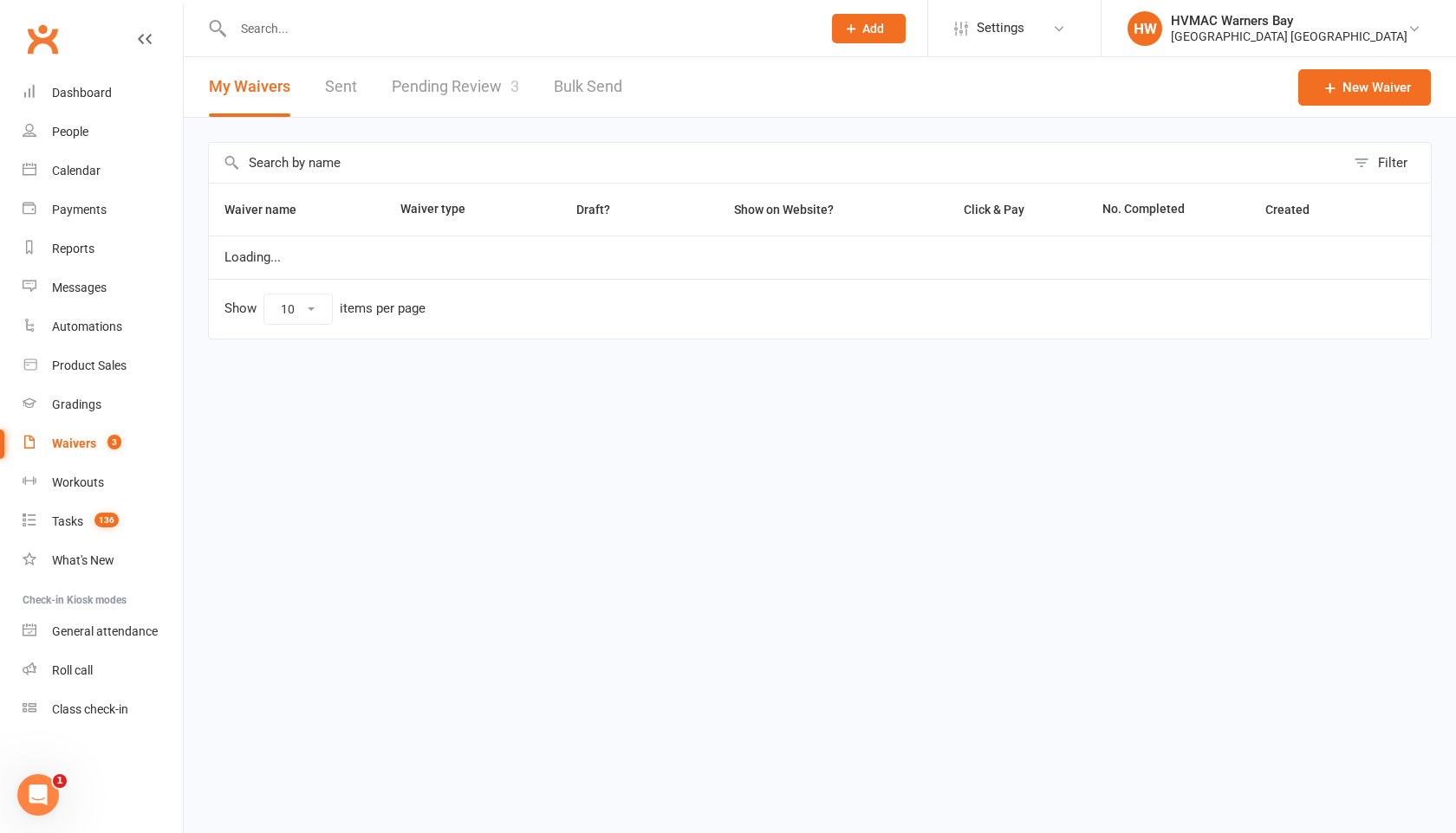
select select "100"
click at [436, 95] on link "Pending Review 3" at bounding box center [456, 87] width 128 height 60
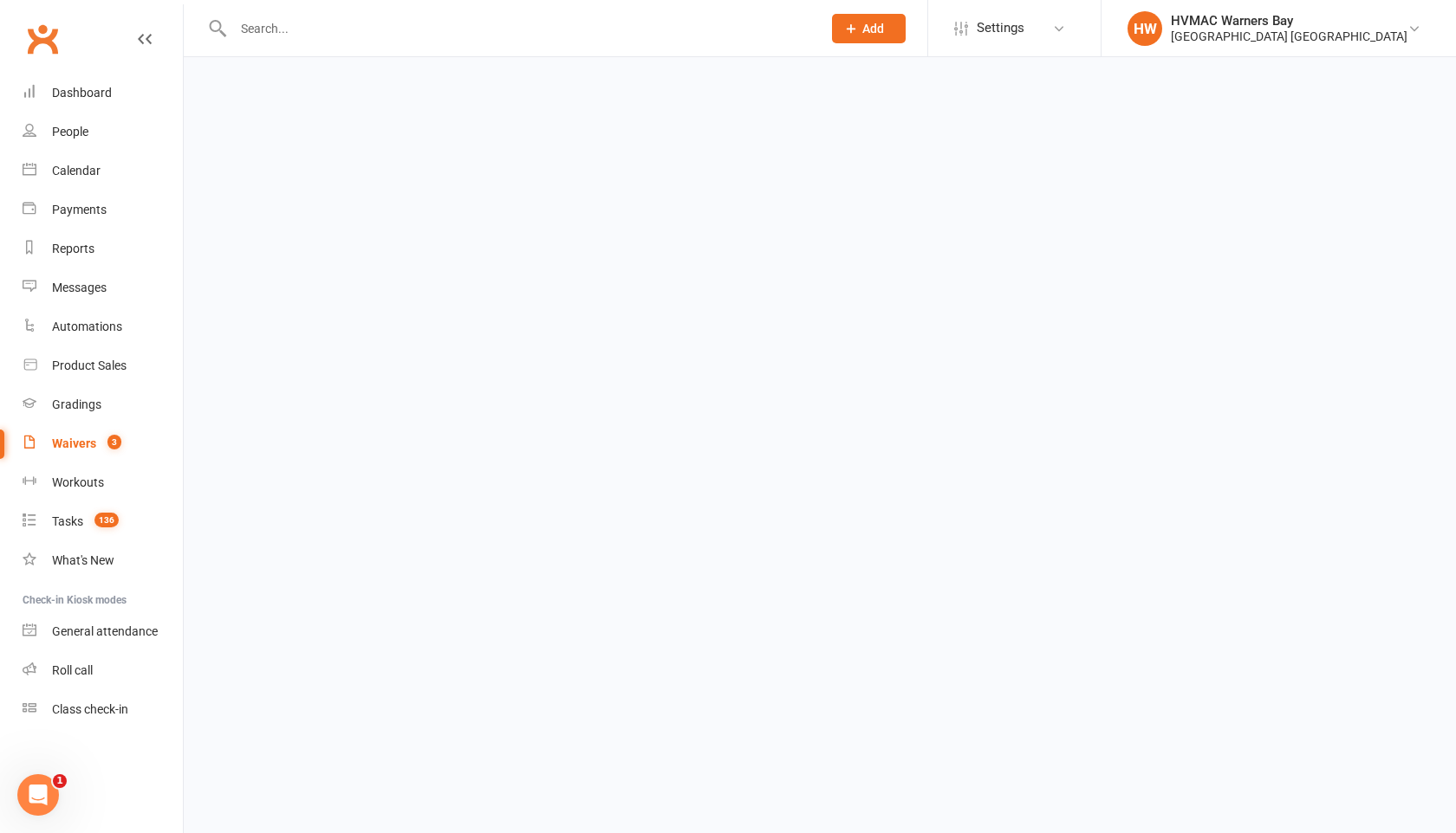
select select "100"
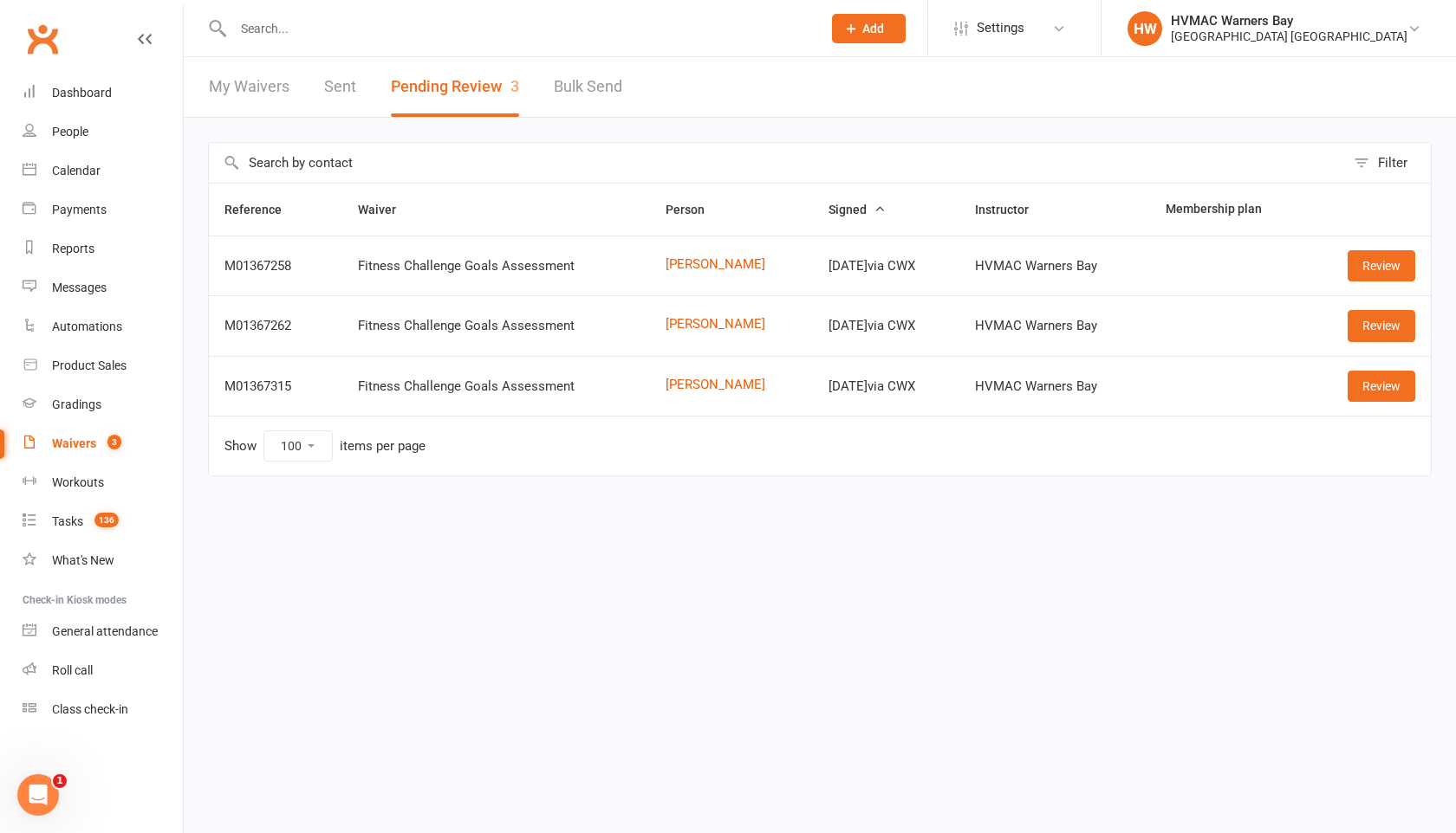
click at [318, 30] on input "text" at bounding box center [519, 28] width 582 height 24
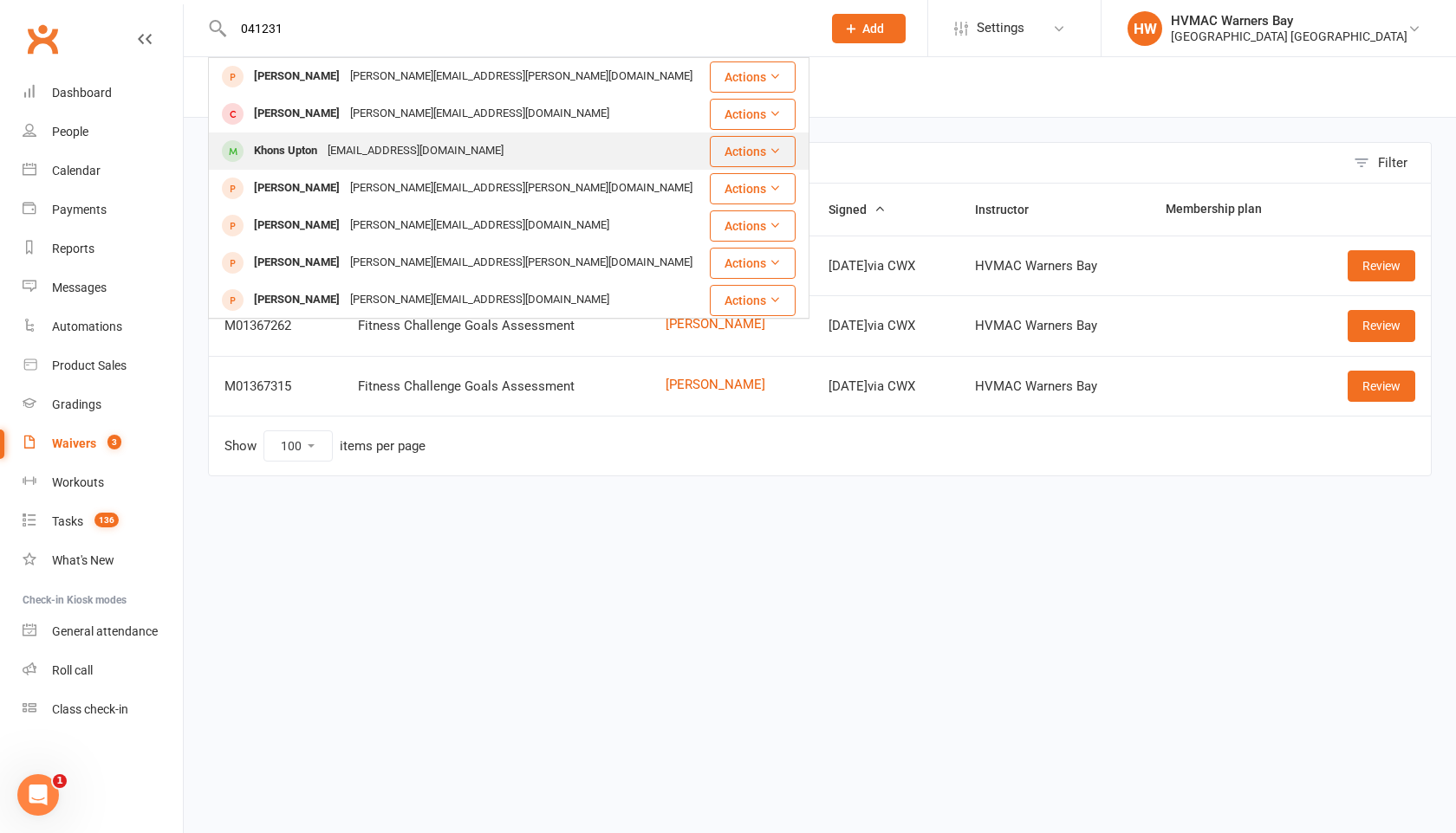
type input "041231"
click at [301, 150] on div "Khons Upton" at bounding box center [286, 151] width 74 height 25
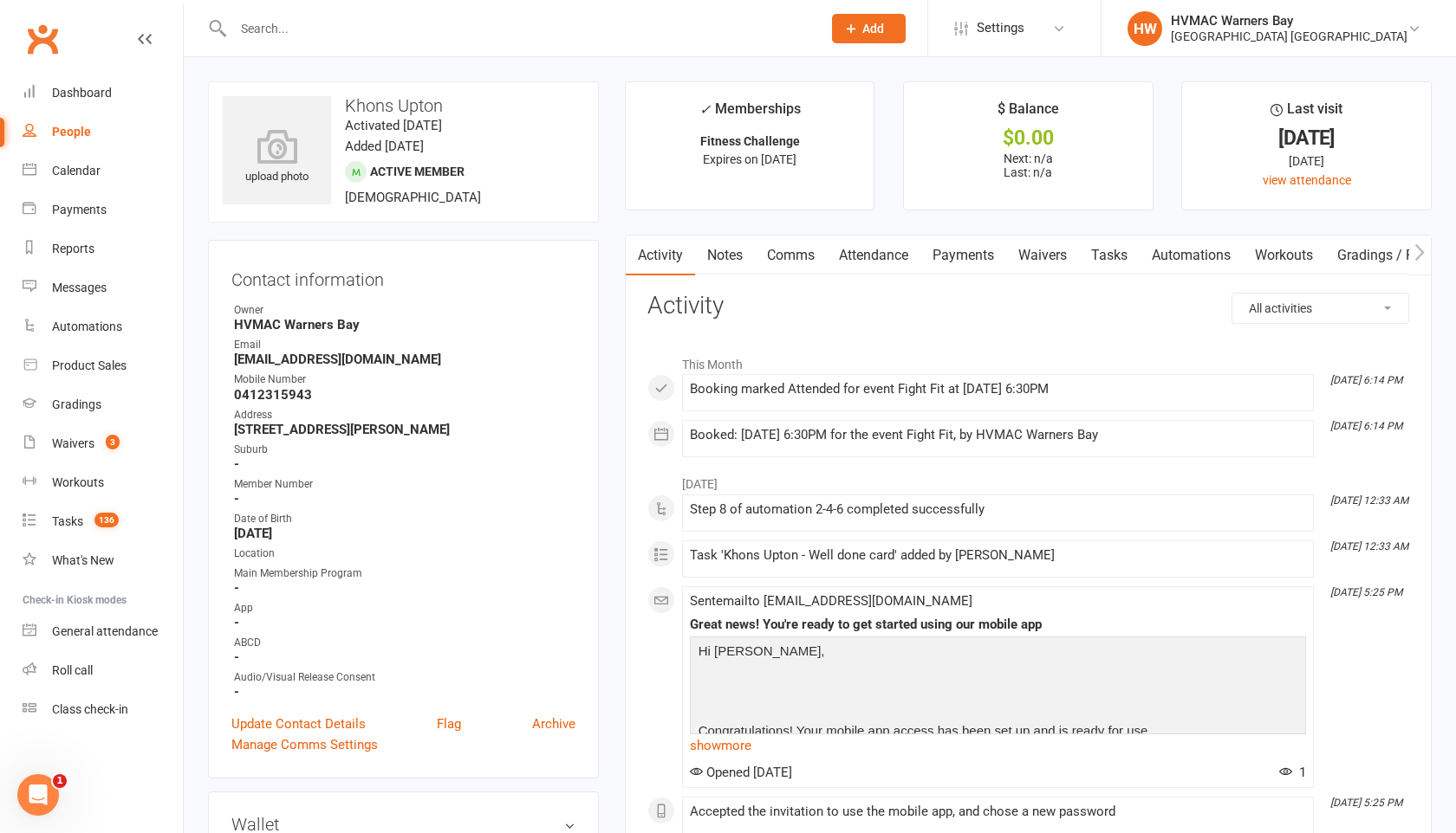
click at [725, 245] on link "Notes" at bounding box center [724, 255] width 60 height 40
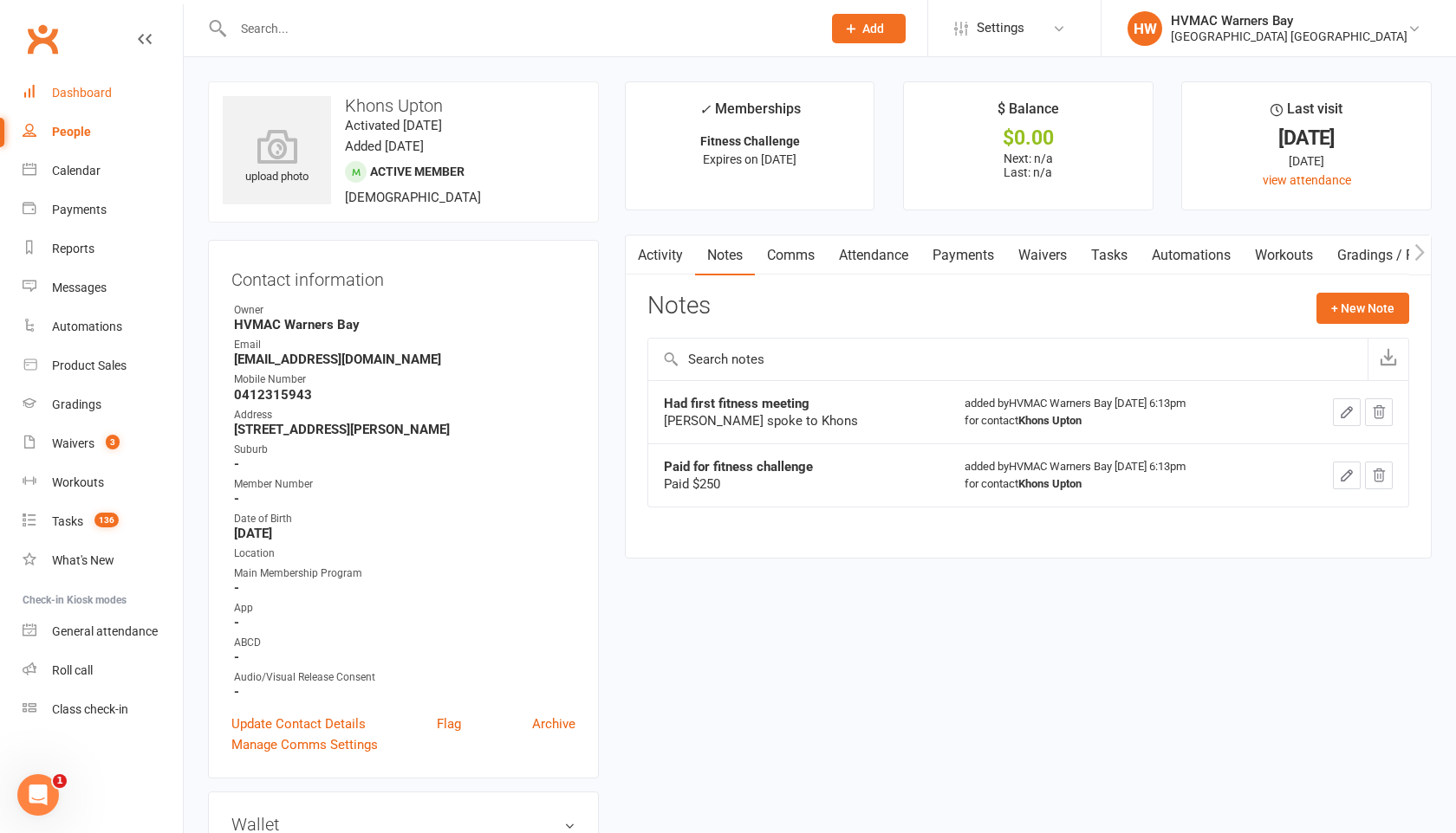
click at [86, 84] on link "Dashboard" at bounding box center [102, 93] width 160 height 39
